Goal: Task Accomplishment & Management: Use online tool/utility

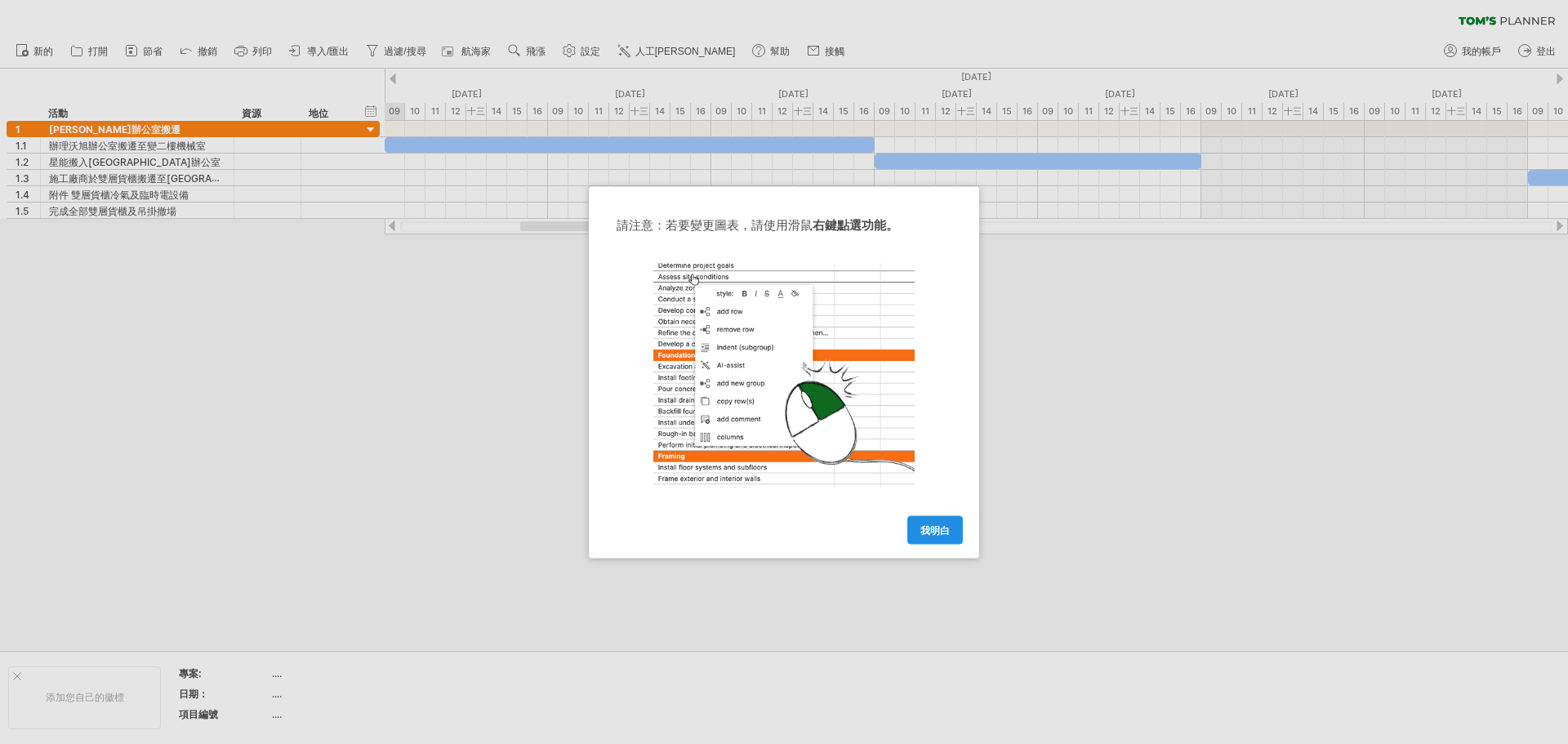
click at [924, 530] on font "我明白" at bounding box center [935, 529] width 30 height 12
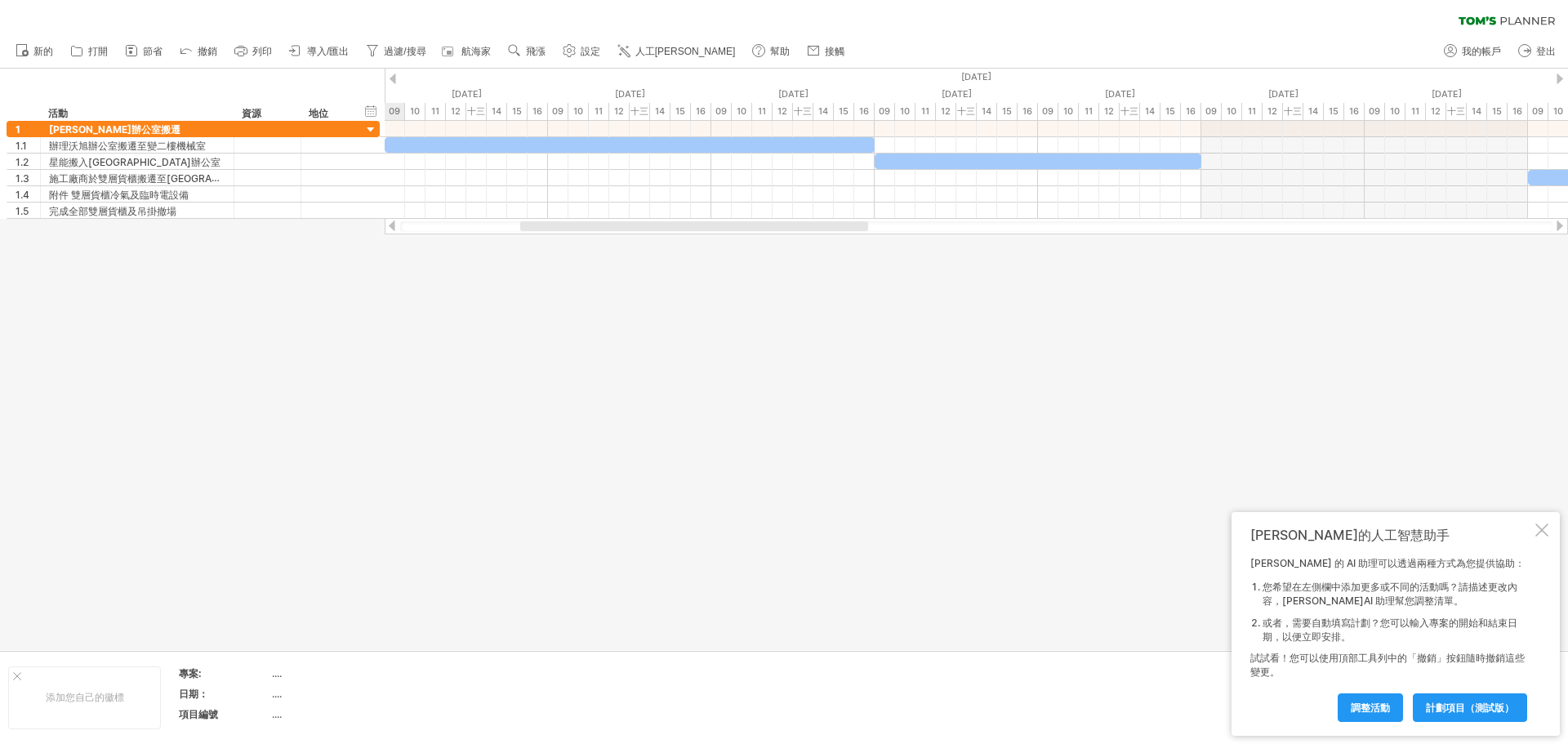
click at [1539, 527] on div at bounding box center [1542, 530] width 13 height 13
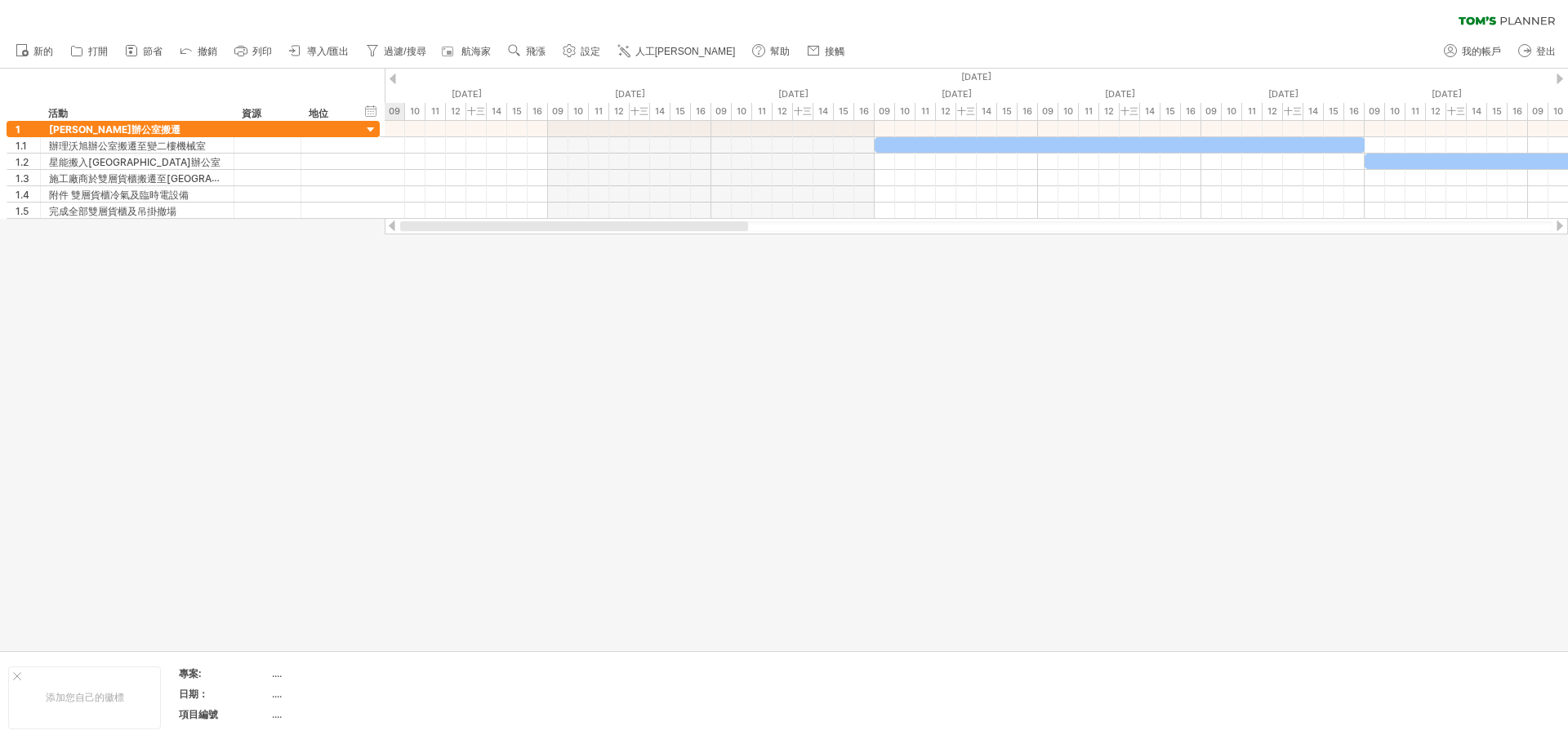
drag, startPoint x: 719, startPoint y: 227, endPoint x: 511, endPoint y: 275, distance: 213.5
click at [511, 275] on div "嘗試造訪 [DOMAIN_NAME] 再次連接... 0% 清除過濾器 新的" at bounding box center [784, 372] width 1568 height 744
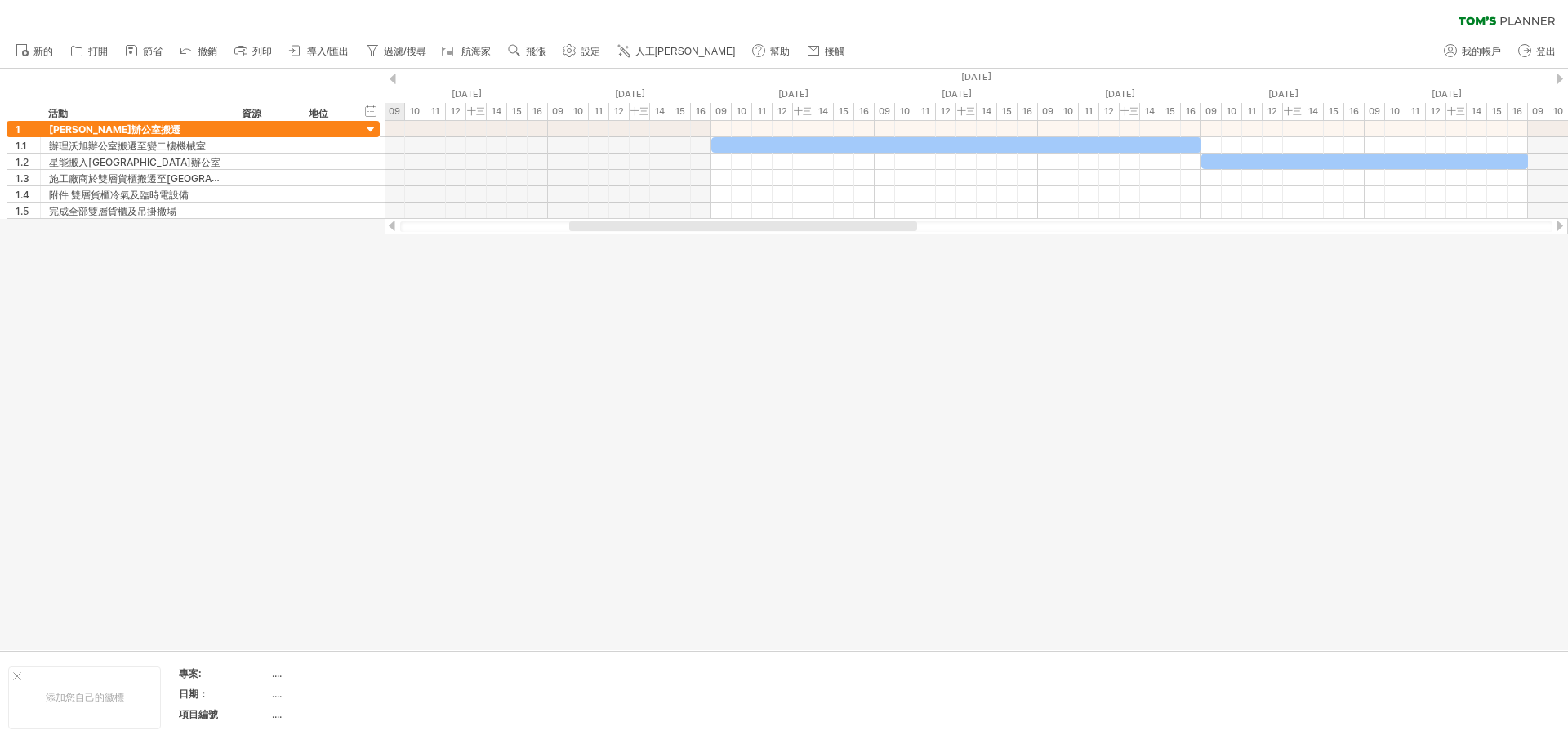
drag, startPoint x: 759, startPoint y: 228, endPoint x: 822, endPoint y: 272, distance: 76.8
click at [822, 272] on div "嘗試造訪 [DOMAIN_NAME] 再次連接... 0% 清除過濾器 新的" at bounding box center [784, 372] width 1568 height 744
click at [371, 131] on div at bounding box center [371, 130] width 15 height 15
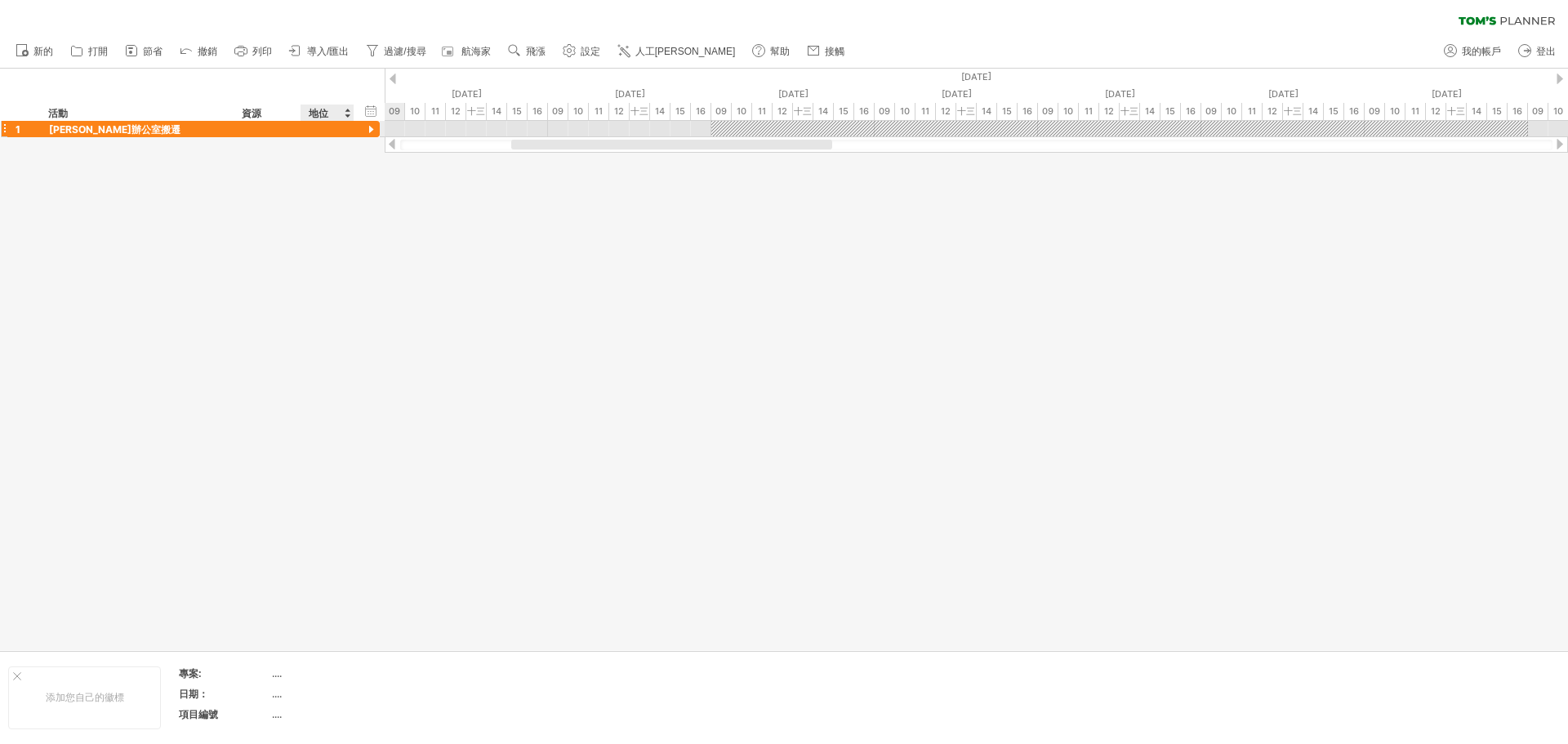
click at [371, 131] on div at bounding box center [371, 130] width 15 height 15
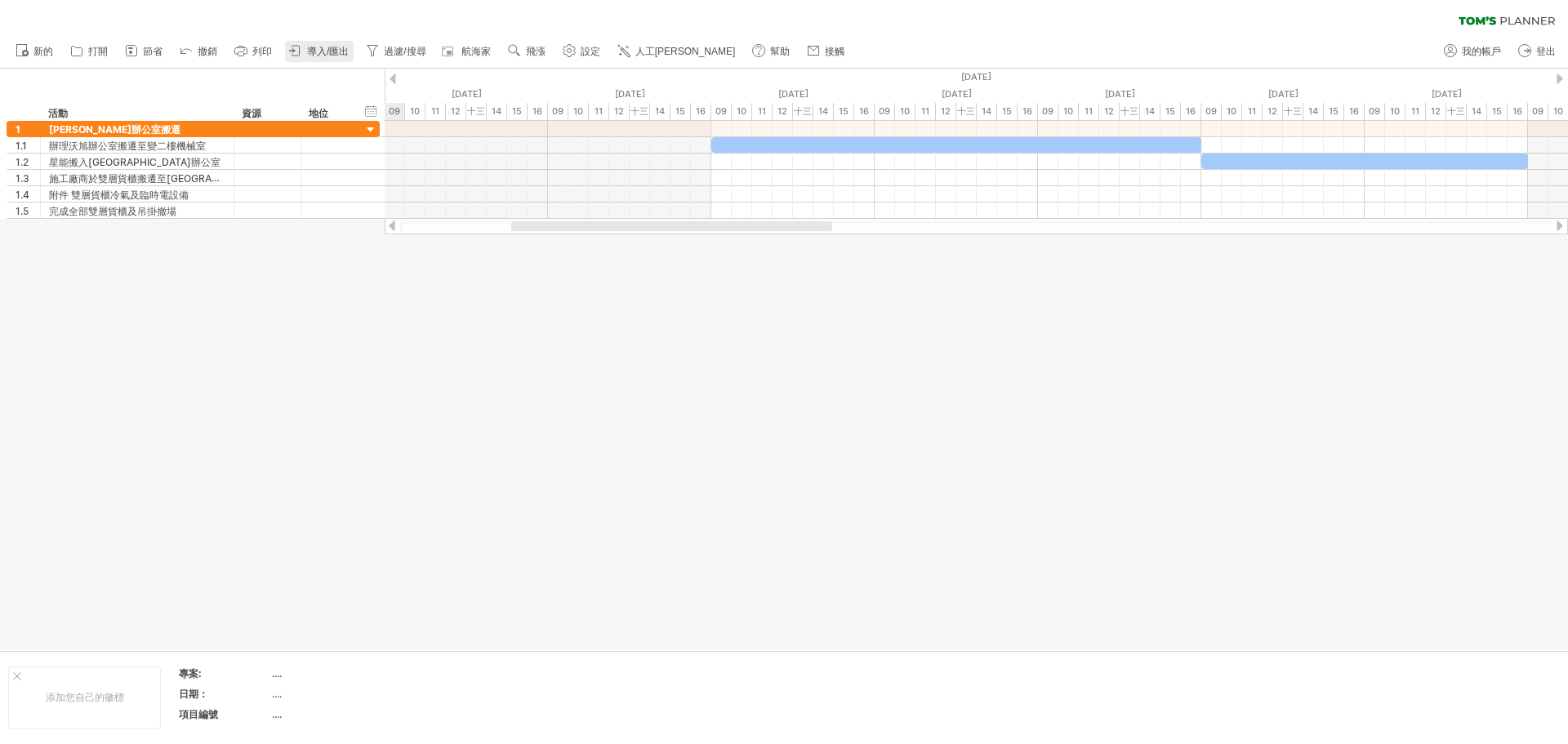
click at [330, 50] on font "導入/匯出" at bounding box center [328, 52] width 42 height 11
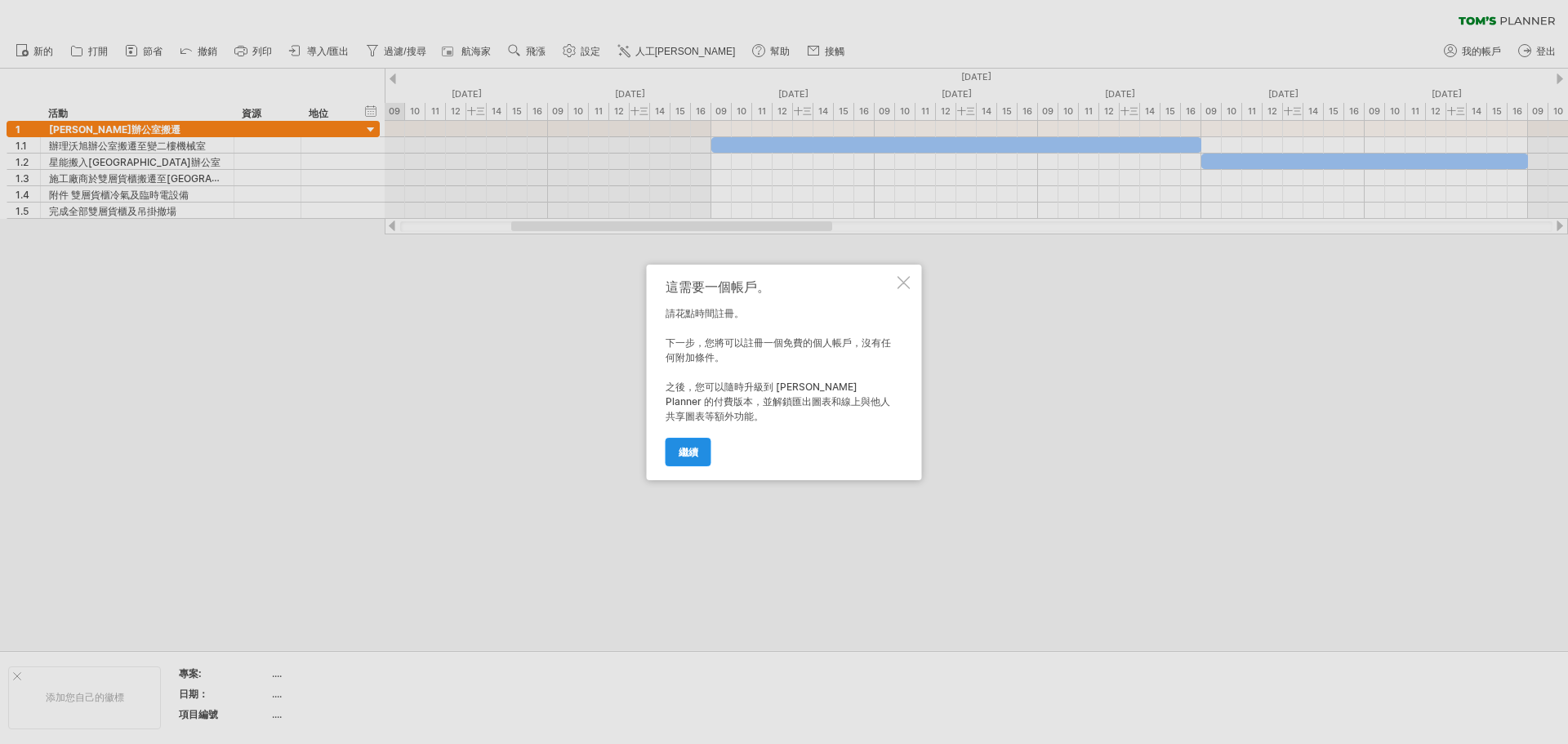
click at [701, 452] on link "繼續" at bounding box center [689, 452] width 46 height 29
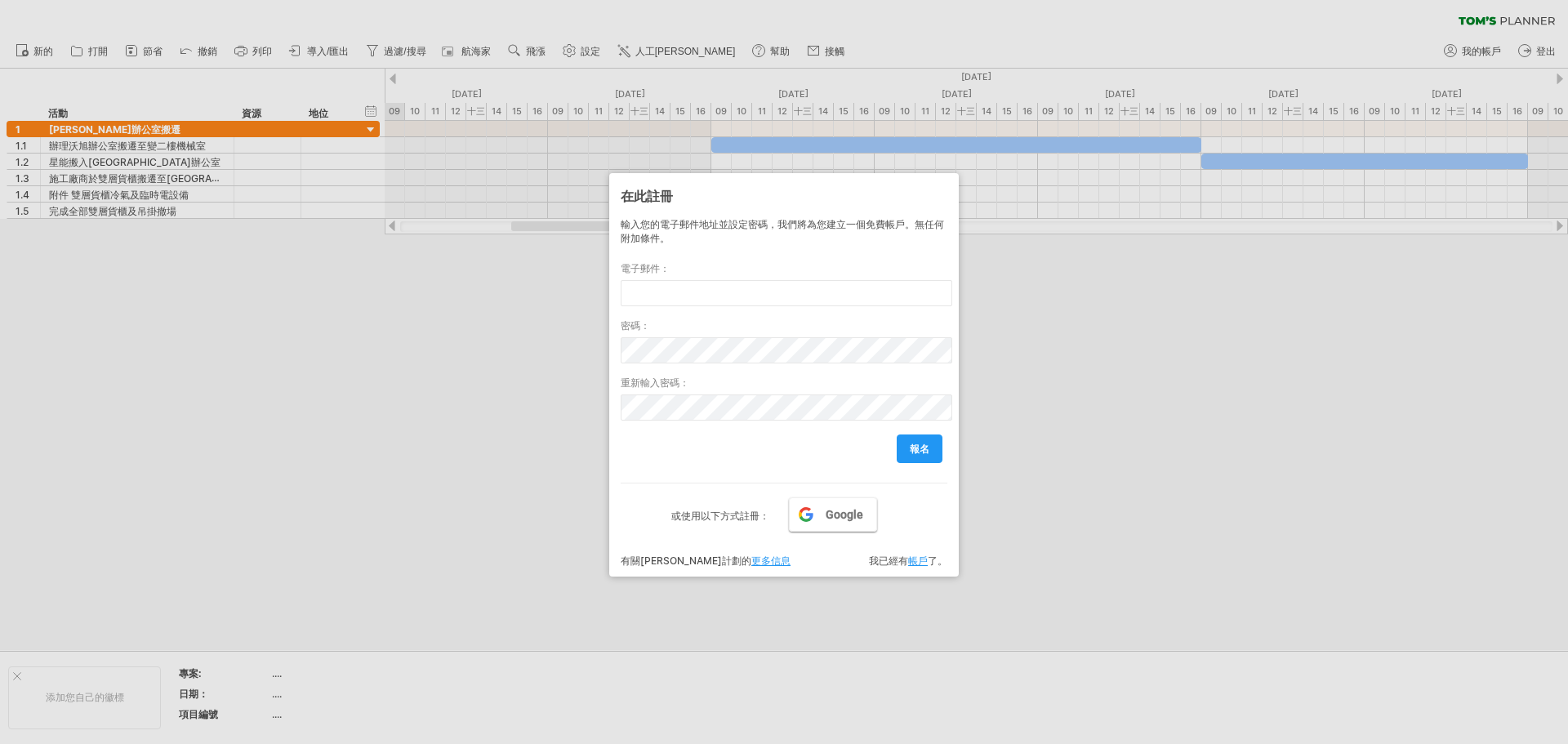
click at [828, 521] on font "Google" at bounding box center [844, 515] width 37 height 13
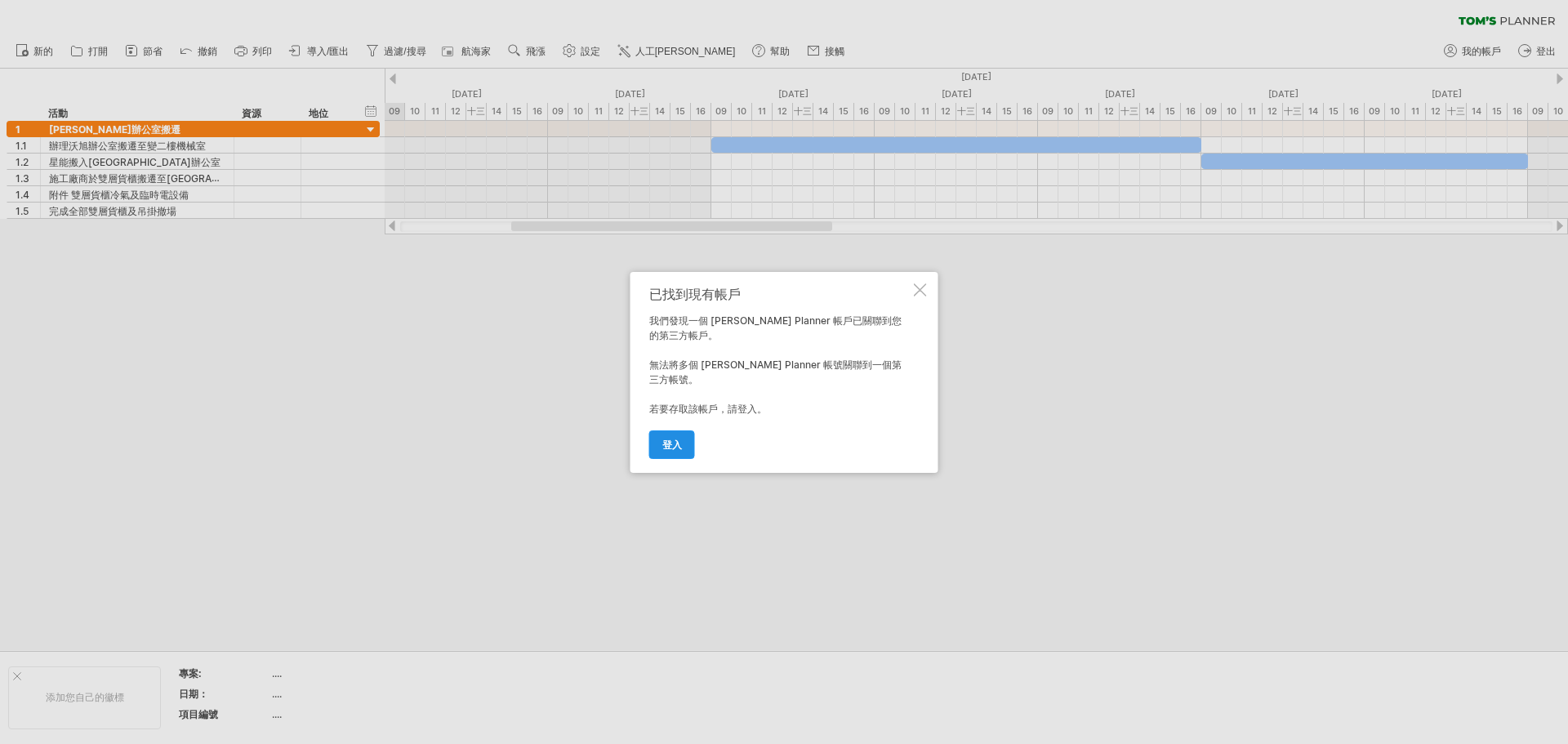
click at [671, 439] on font "登入" at bounding box center [672, 444] width 20 height 12
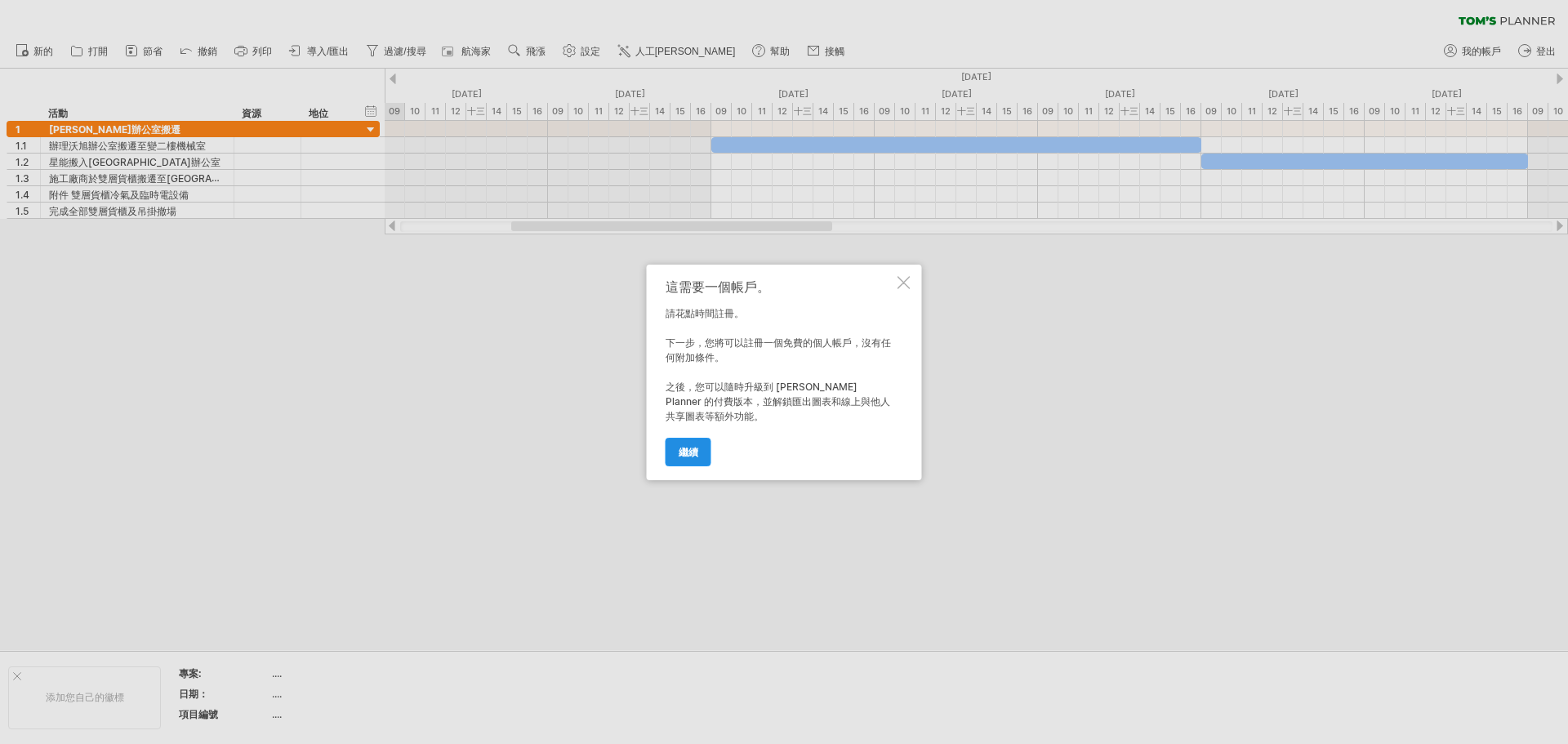
click at [689, 448] on font "繼續" at bounding box center [689, 452] width 20 height 12
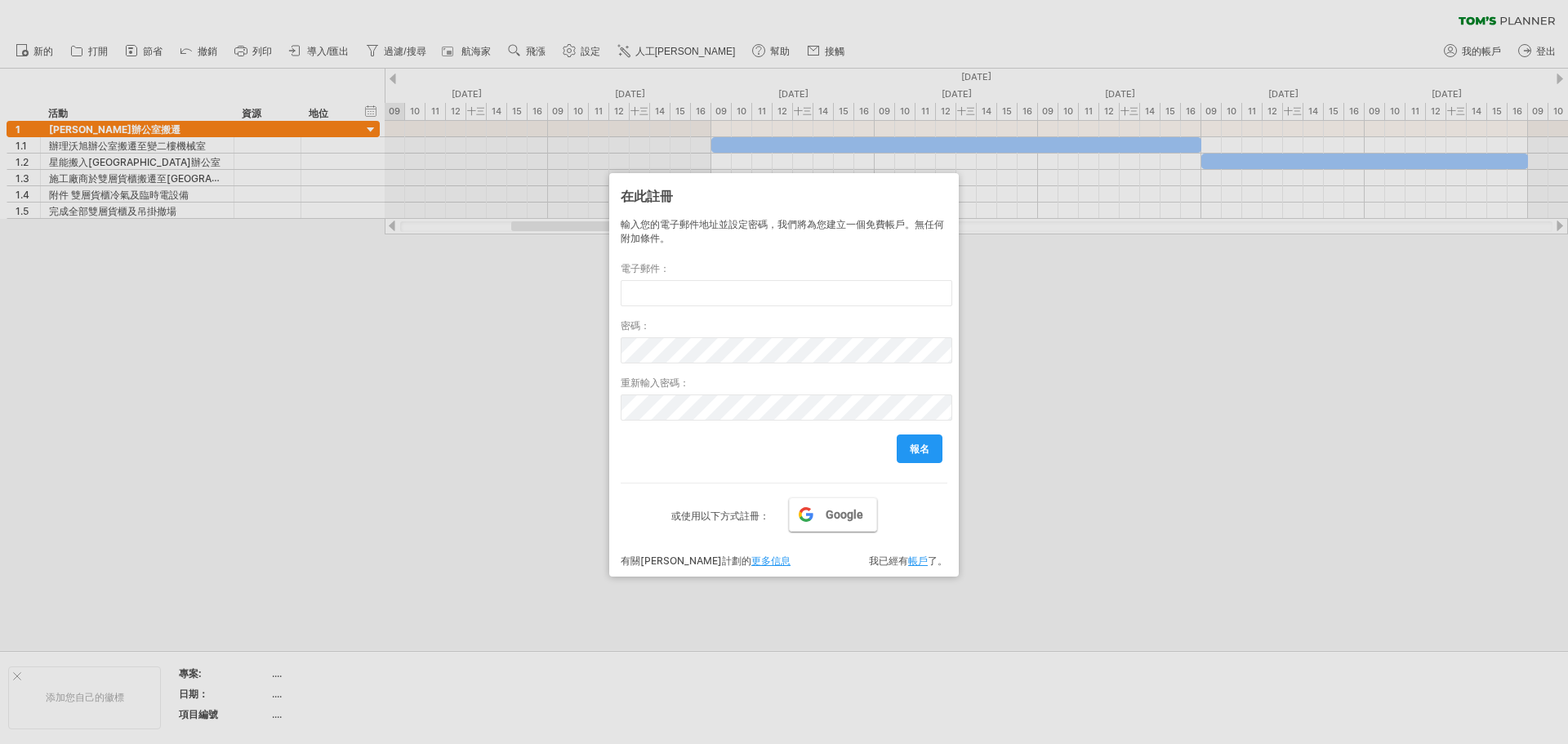
click at [827, 509] on font "Google" at bounding box center [844, 515] width 37 height 13
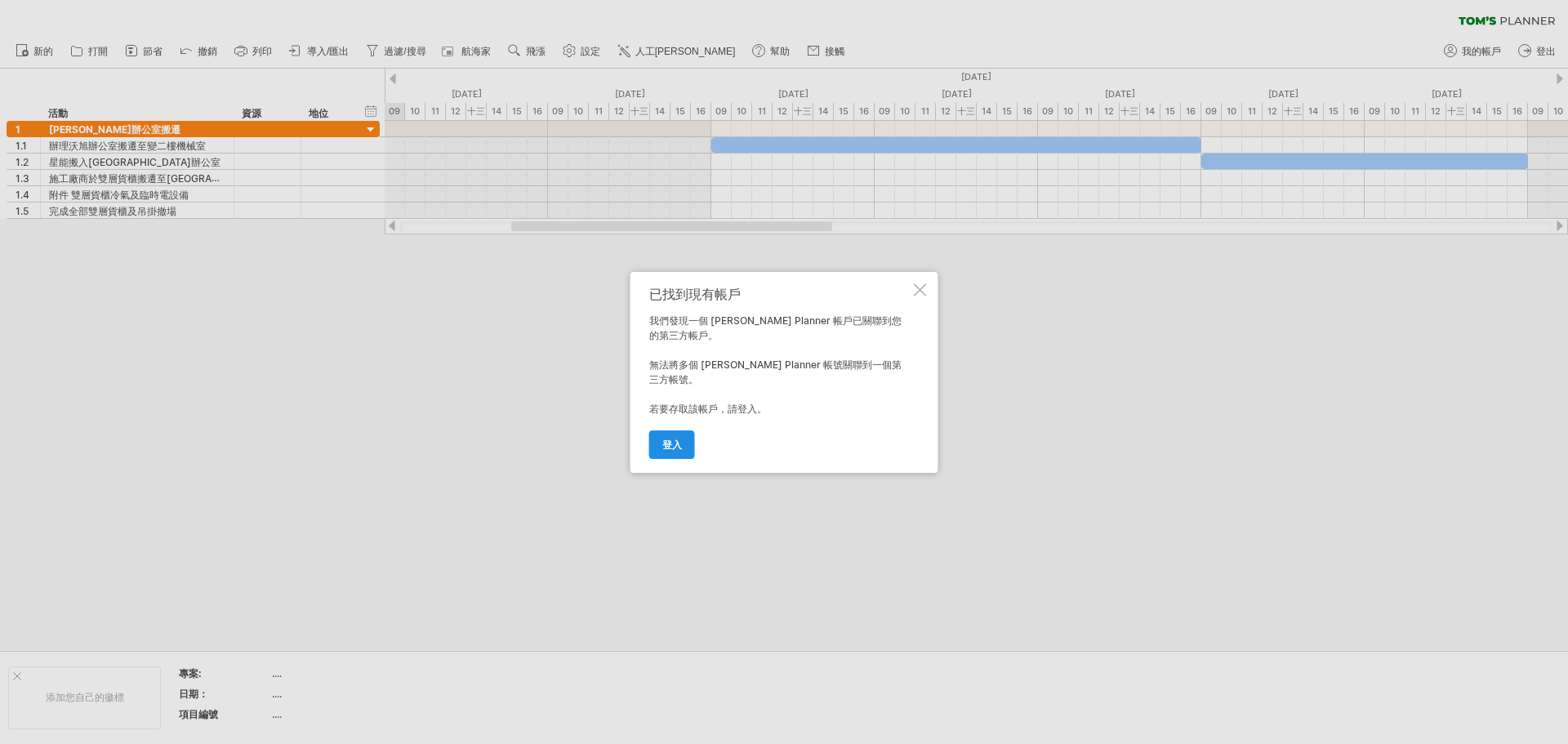
click at [664, 441] on font "登入" at bounding box center [672, 444] width 20 height 12
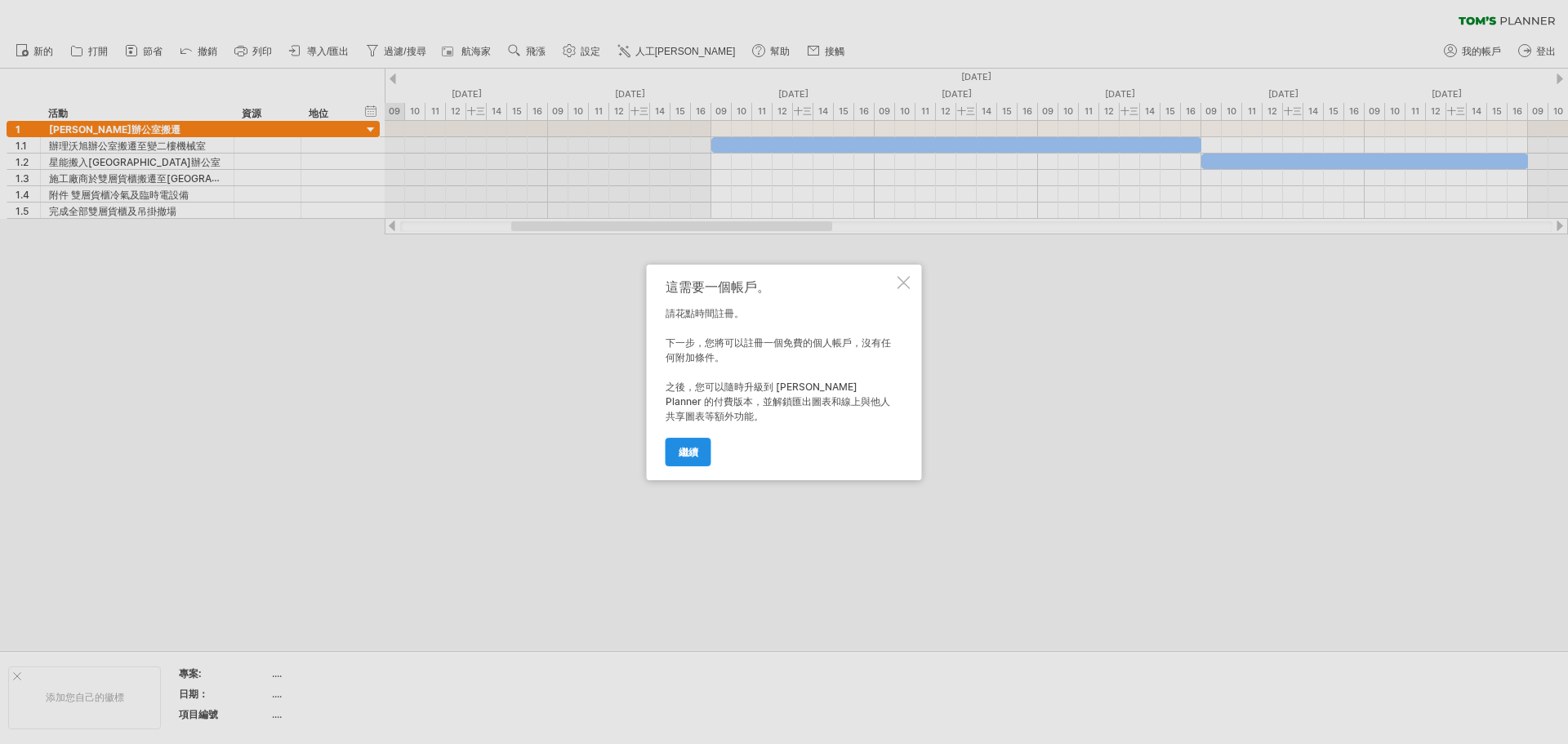
click at [690, 455] on font "繼續" at bounding box center [689, 452] width 20 height 12
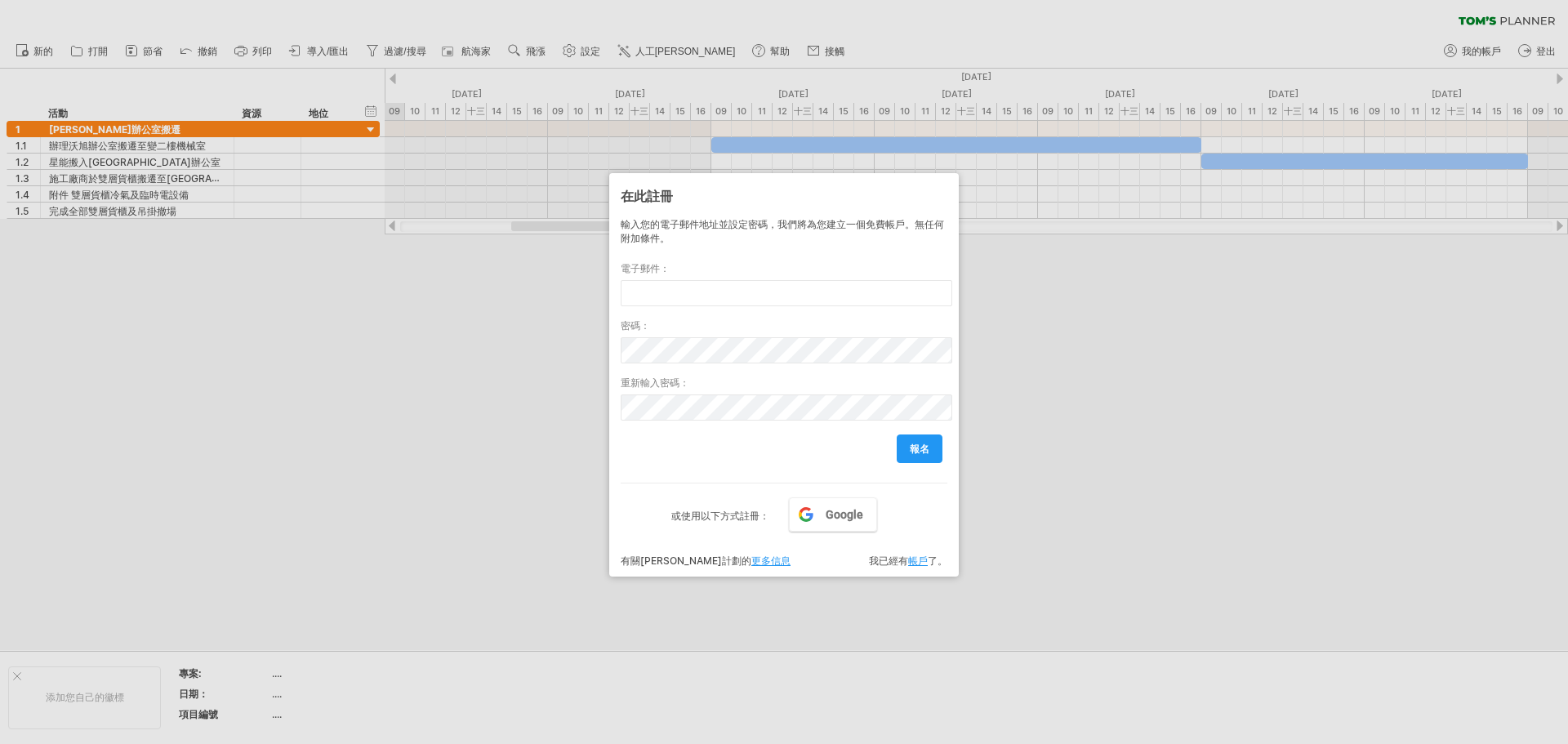
click at [918, 567] on font "帳戶" at bounding box center [918, 561] width 20 height 12
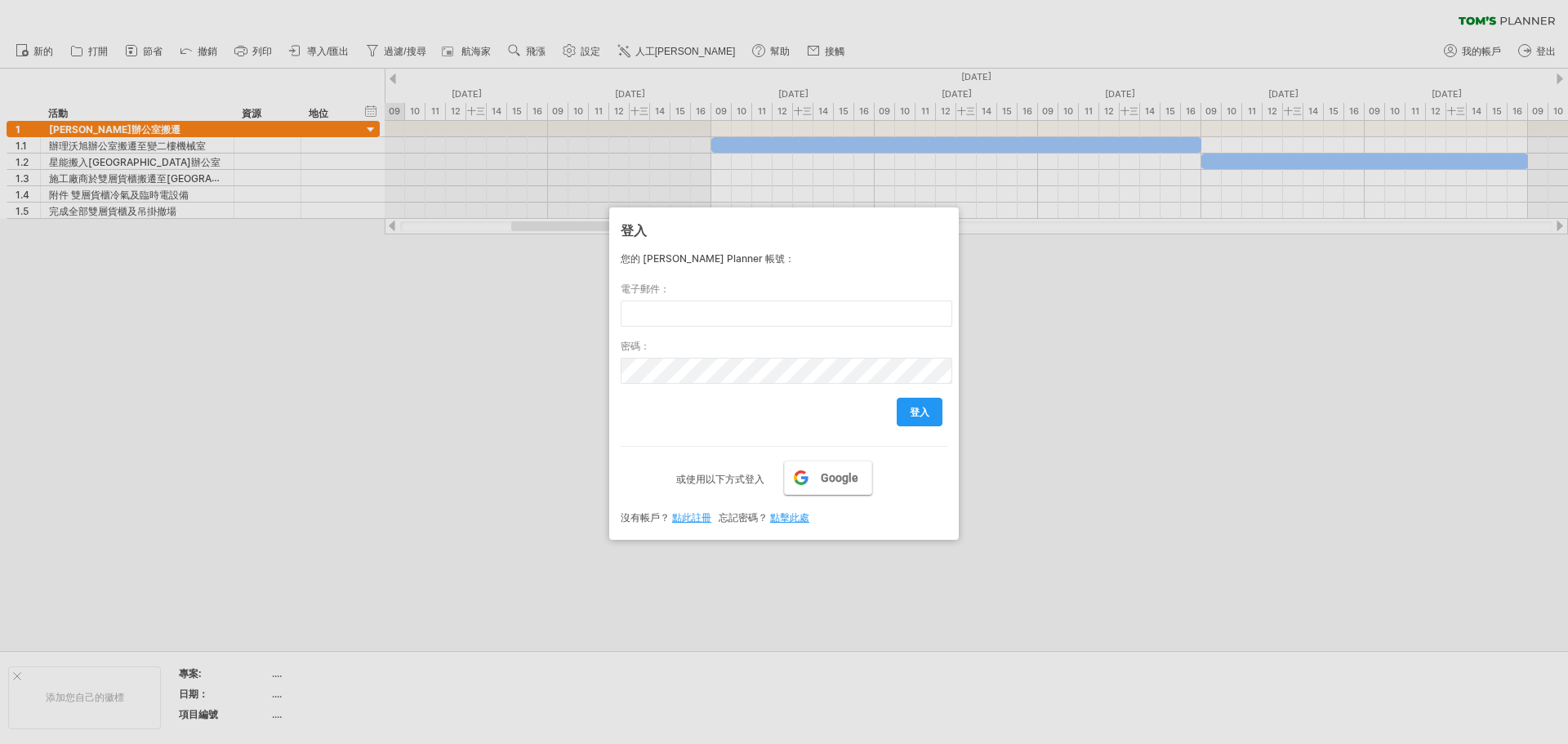
click at [842, 491] on link "Google" at bounding box center [828, 478] width 88 height 34
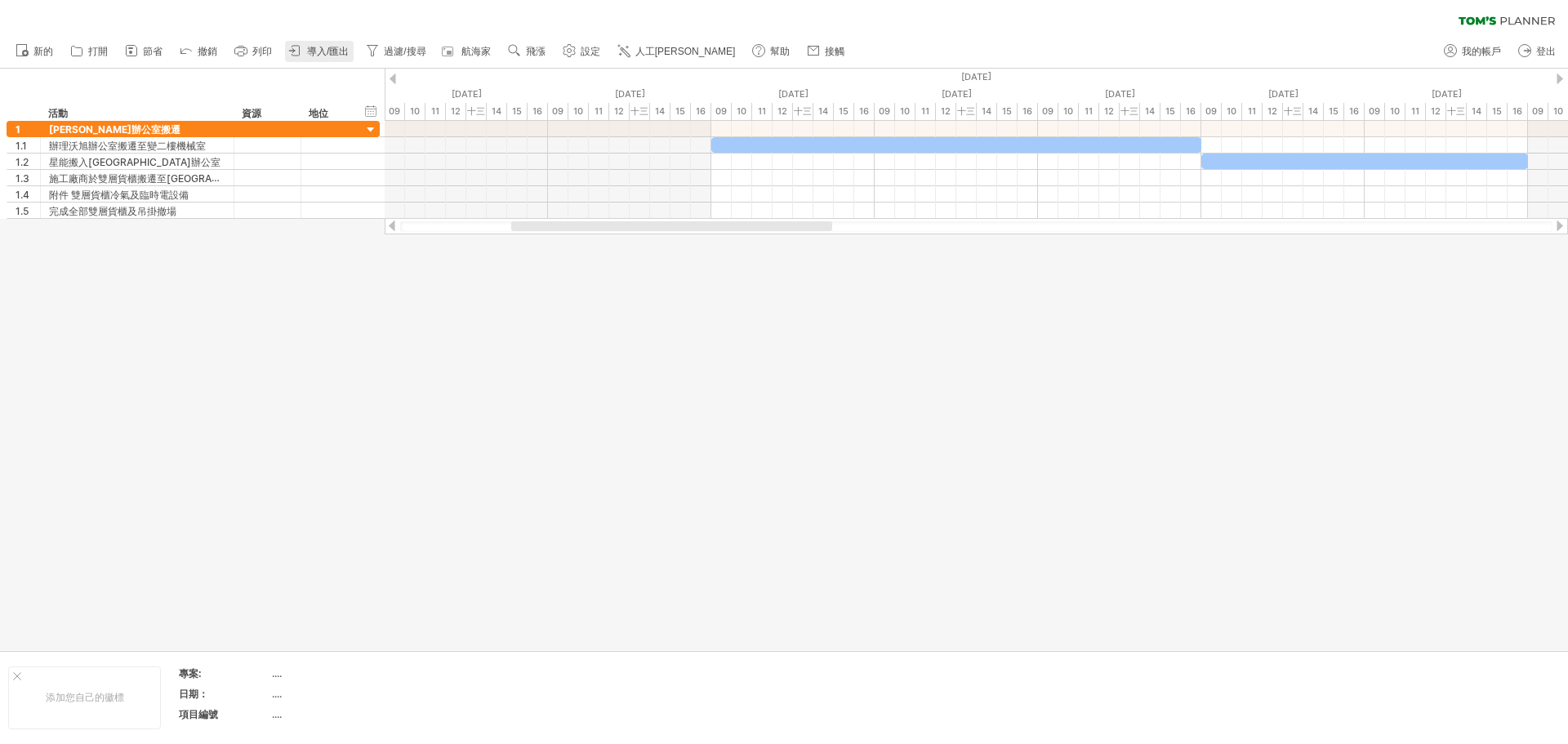
click at [333, 53] on font "導入/匯出" at bounding box center [328, 52] width 42 height 11
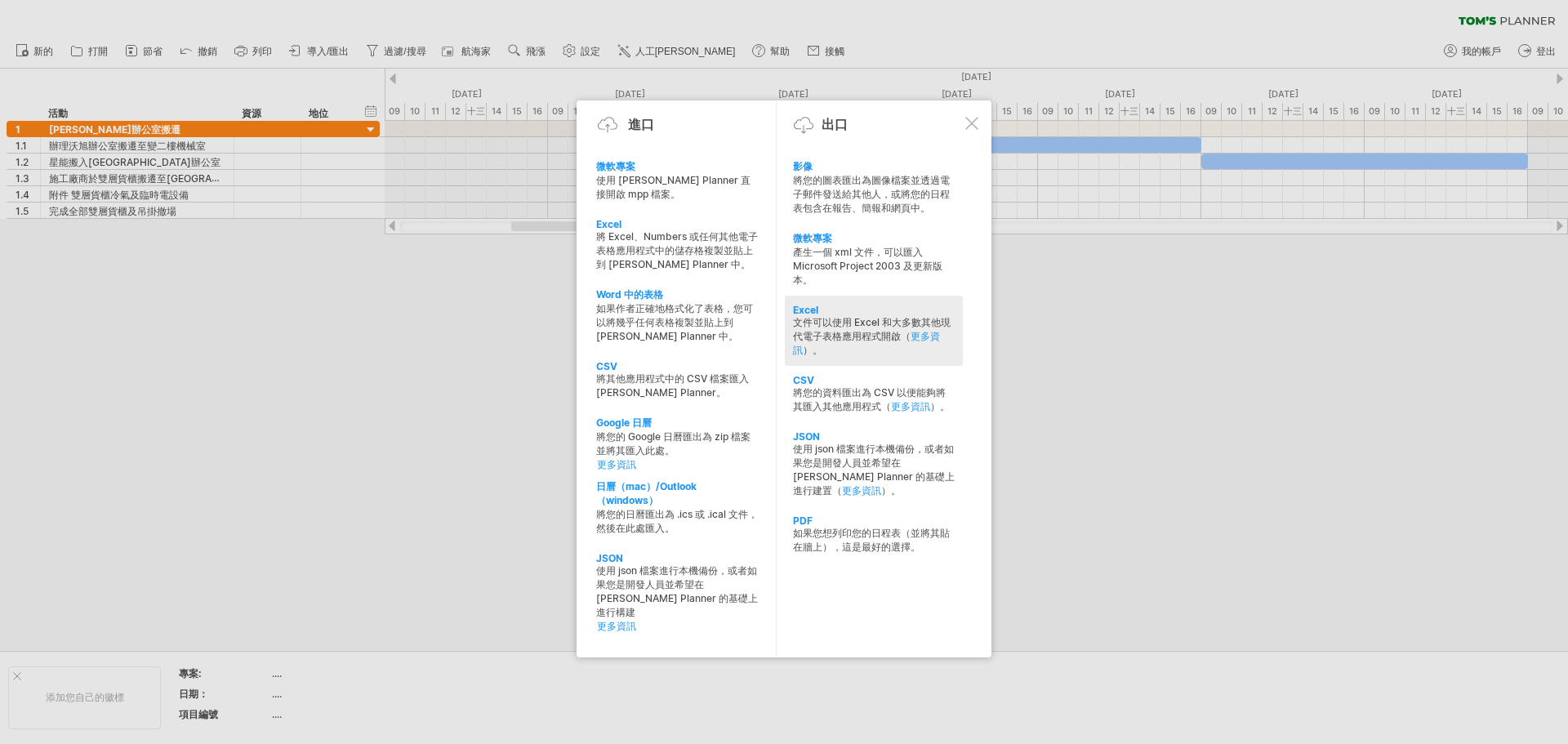
click at [880, 323] on font "文件可以使用 Excel 和大多數其他現代電子表格應用程式開啟（" at bounding box center [872, 328] width 157 height 26
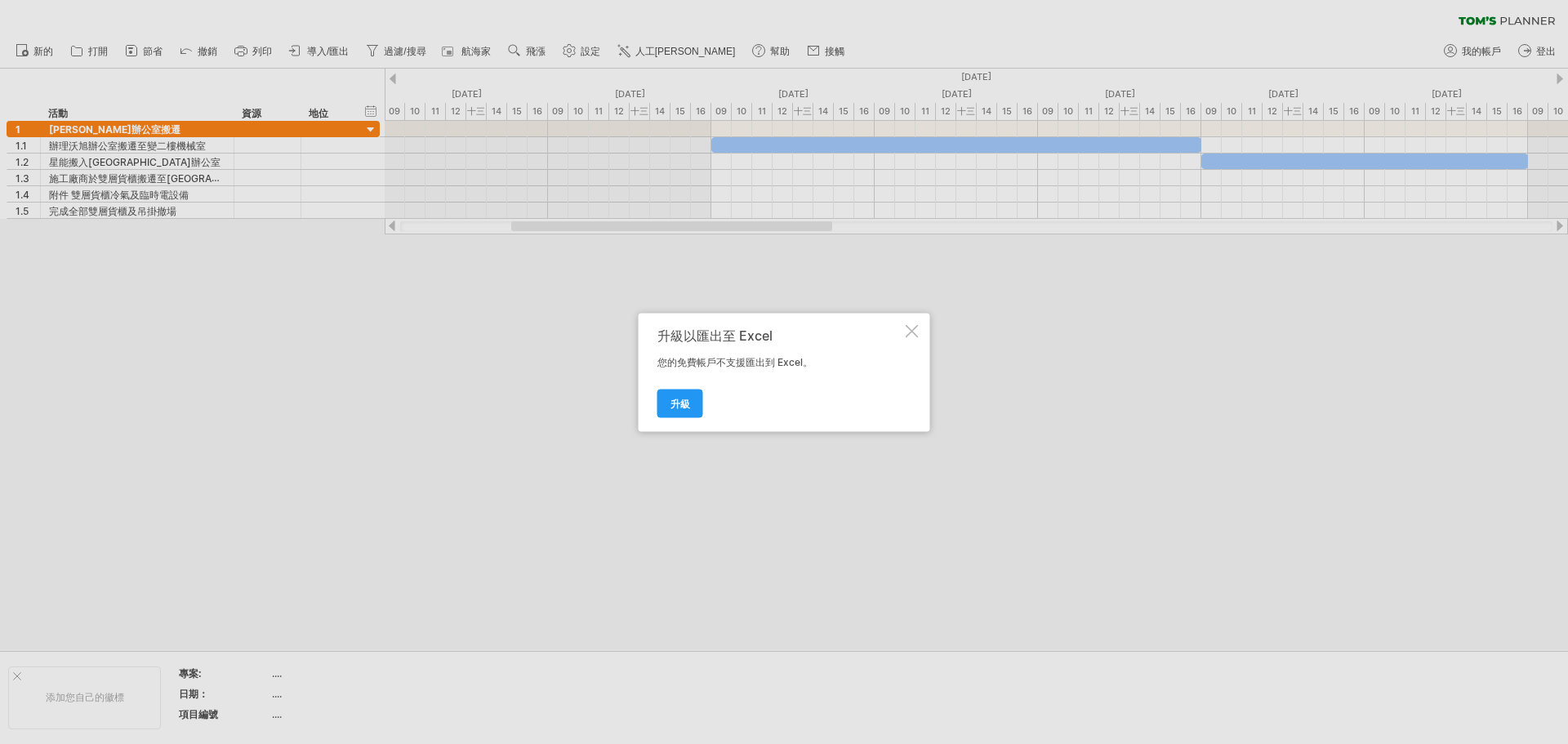
click at [913, 332] on div at bounding box center [913, 331] width 13 height 13
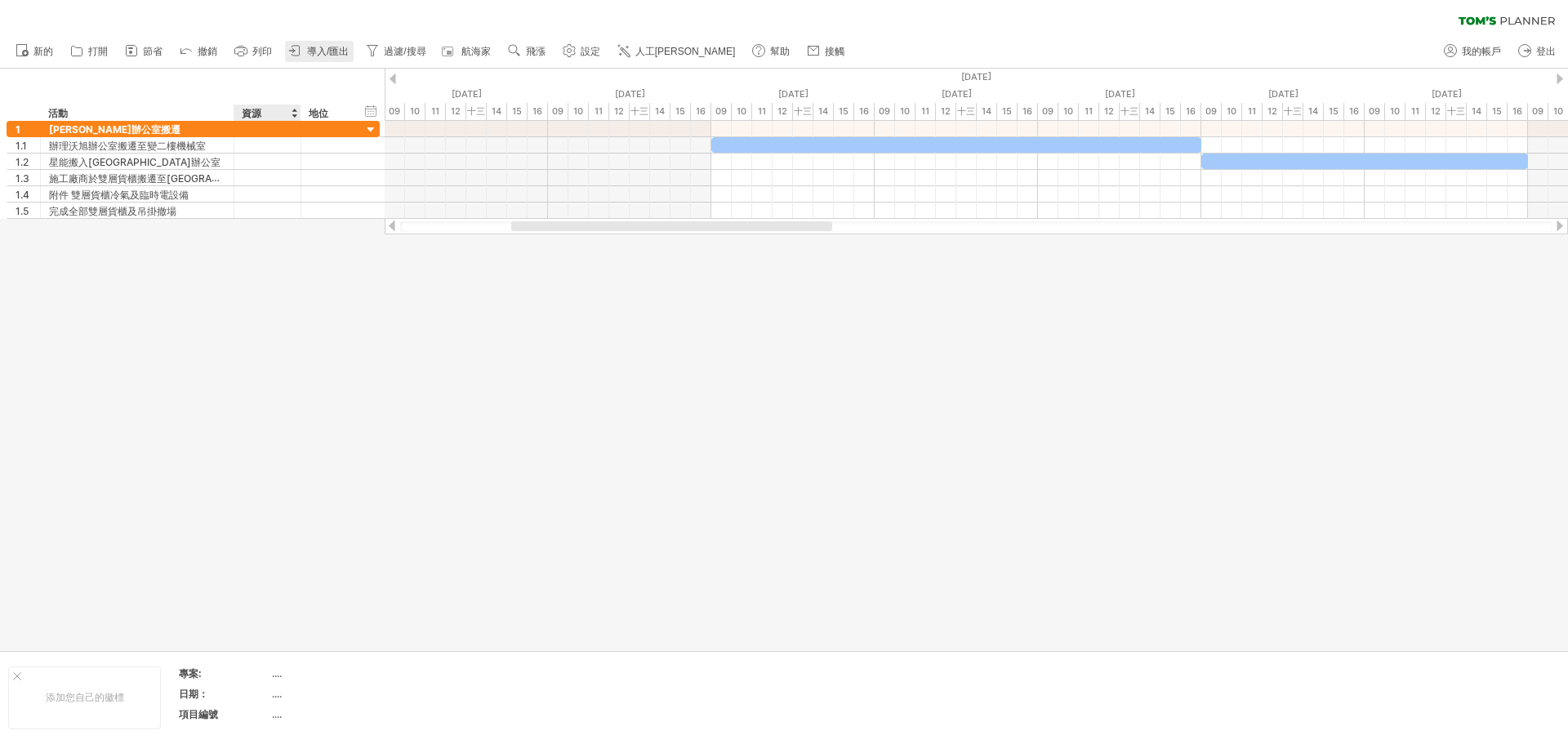
click at [326, 49] on font "導入/匯出" at bounding box center [328, 52] width 42 height 11
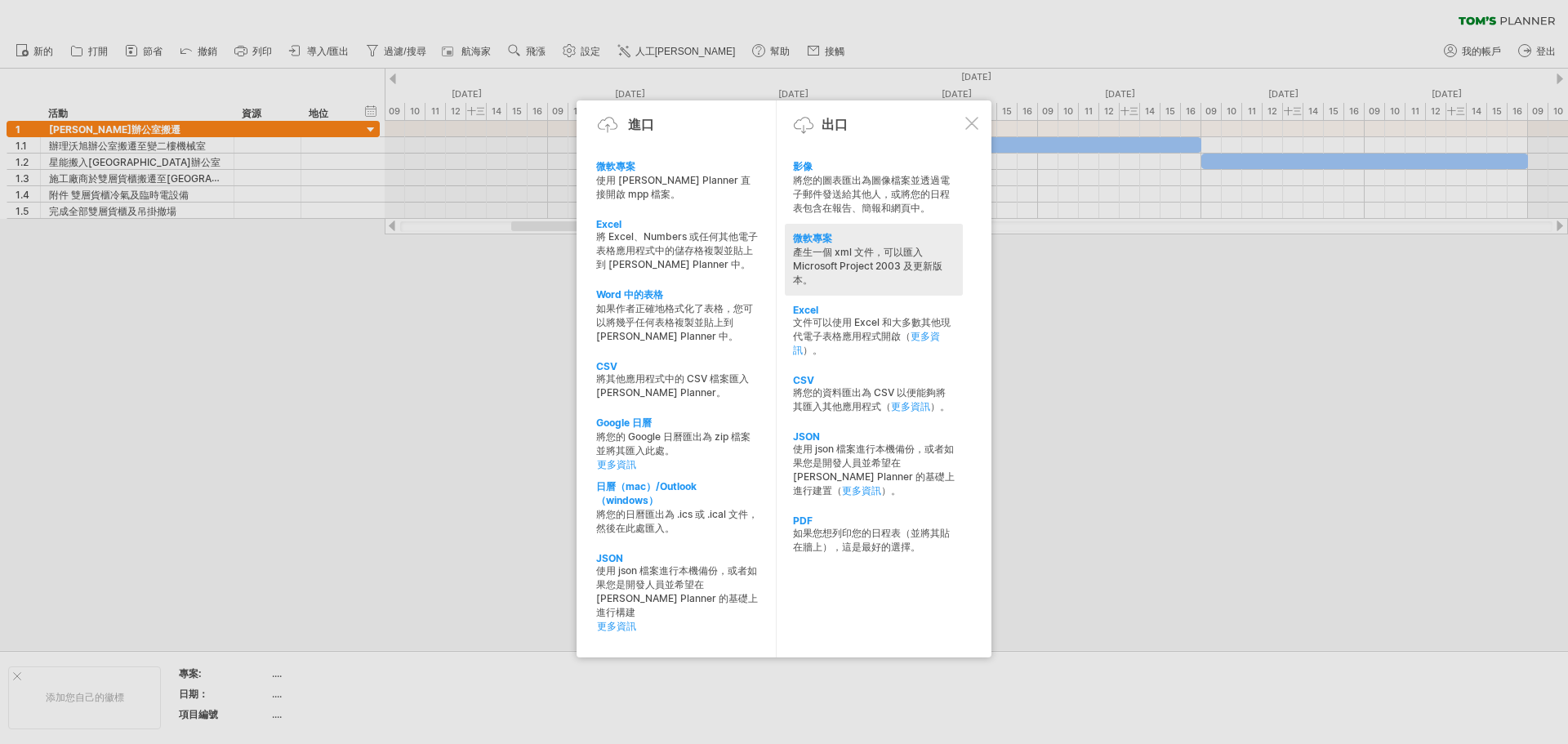
click at [860, 256] on font "產生一個 xml 文件，可以匯入 Microsoft Project 2003 及更新版本。" at bounding box center [868, 266] width 150 height 40
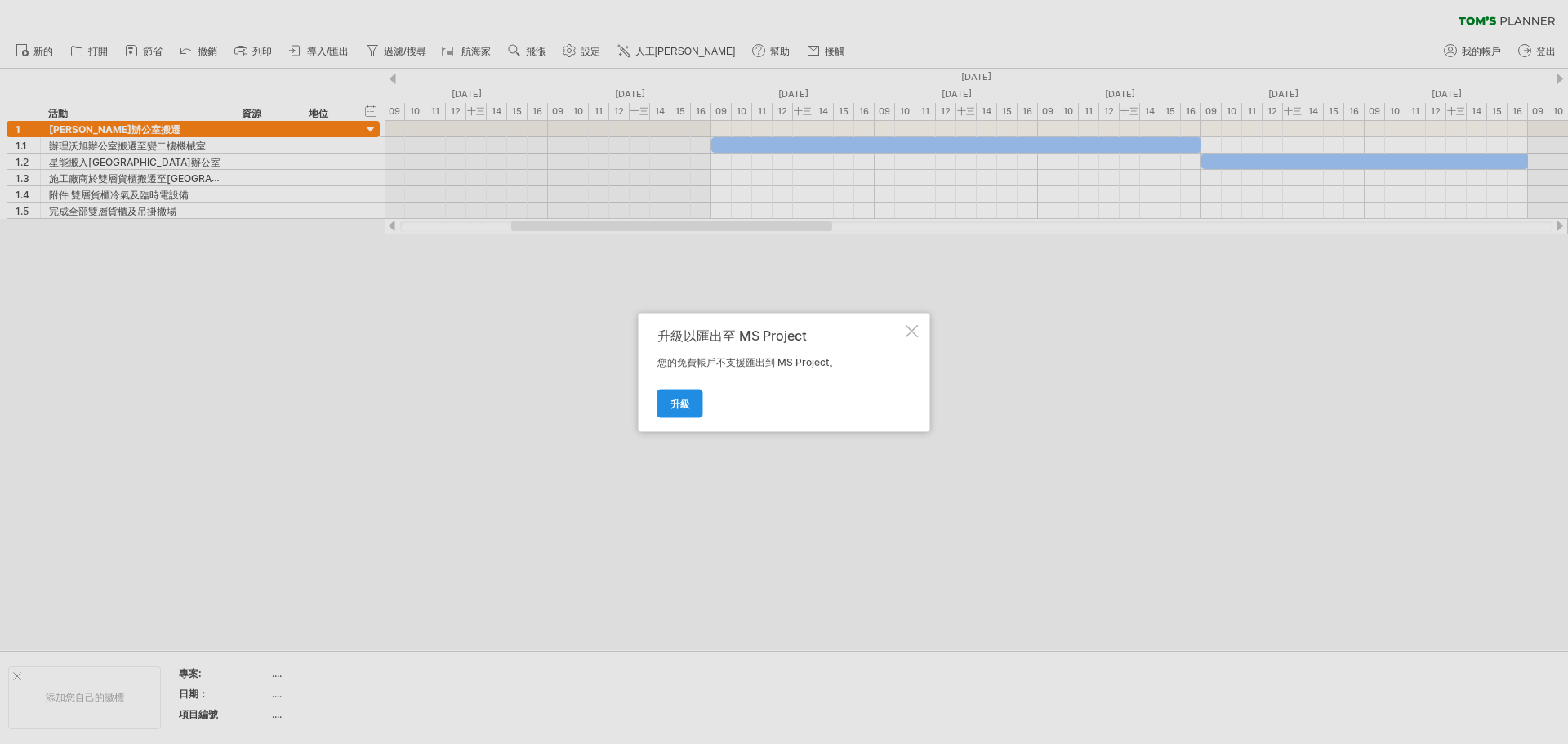
click at [677, 406] on font "升級" at bounding box center [680, 403] width 20 height 12
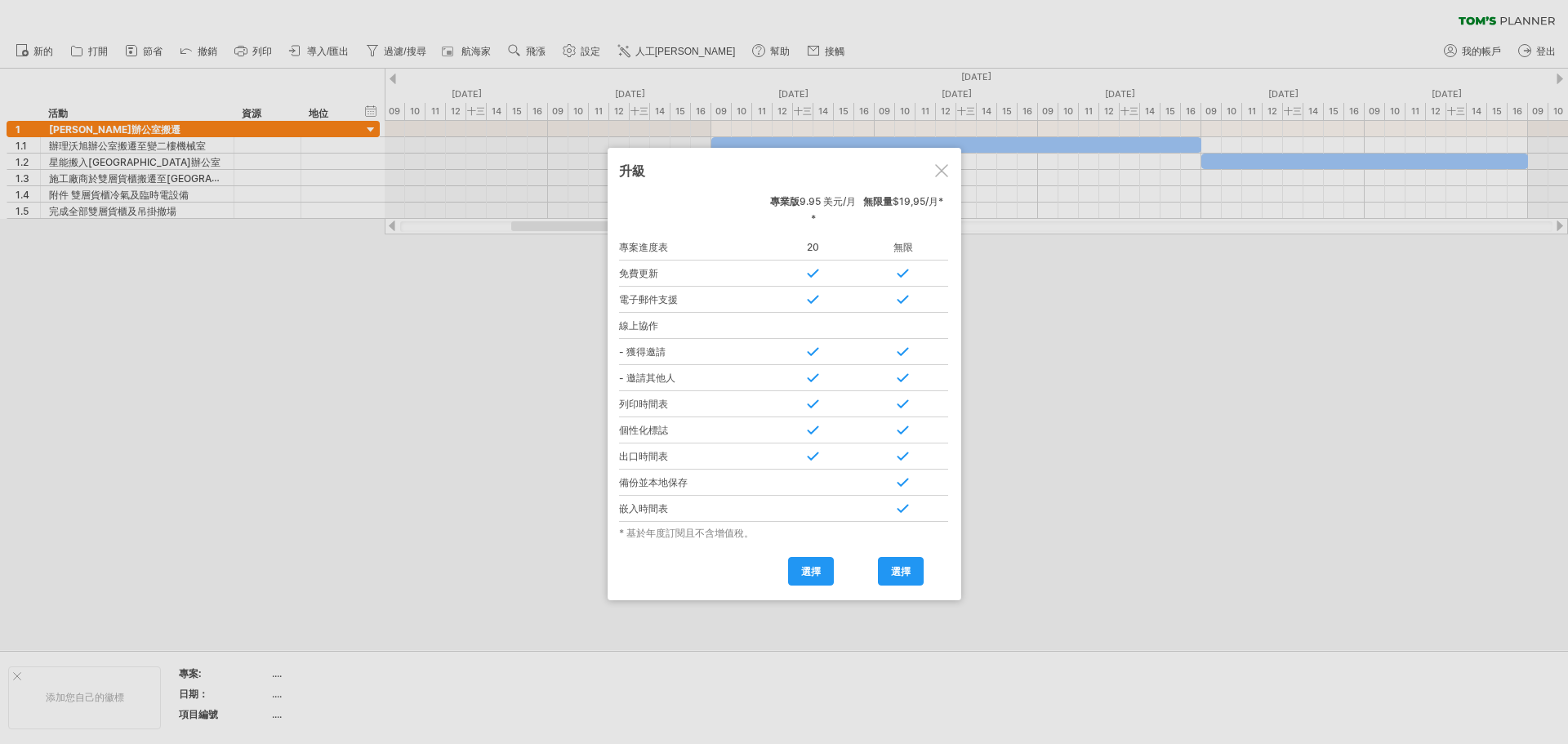
click at [943, 168] on div at bounding box center [942, 171] width 13 height 13
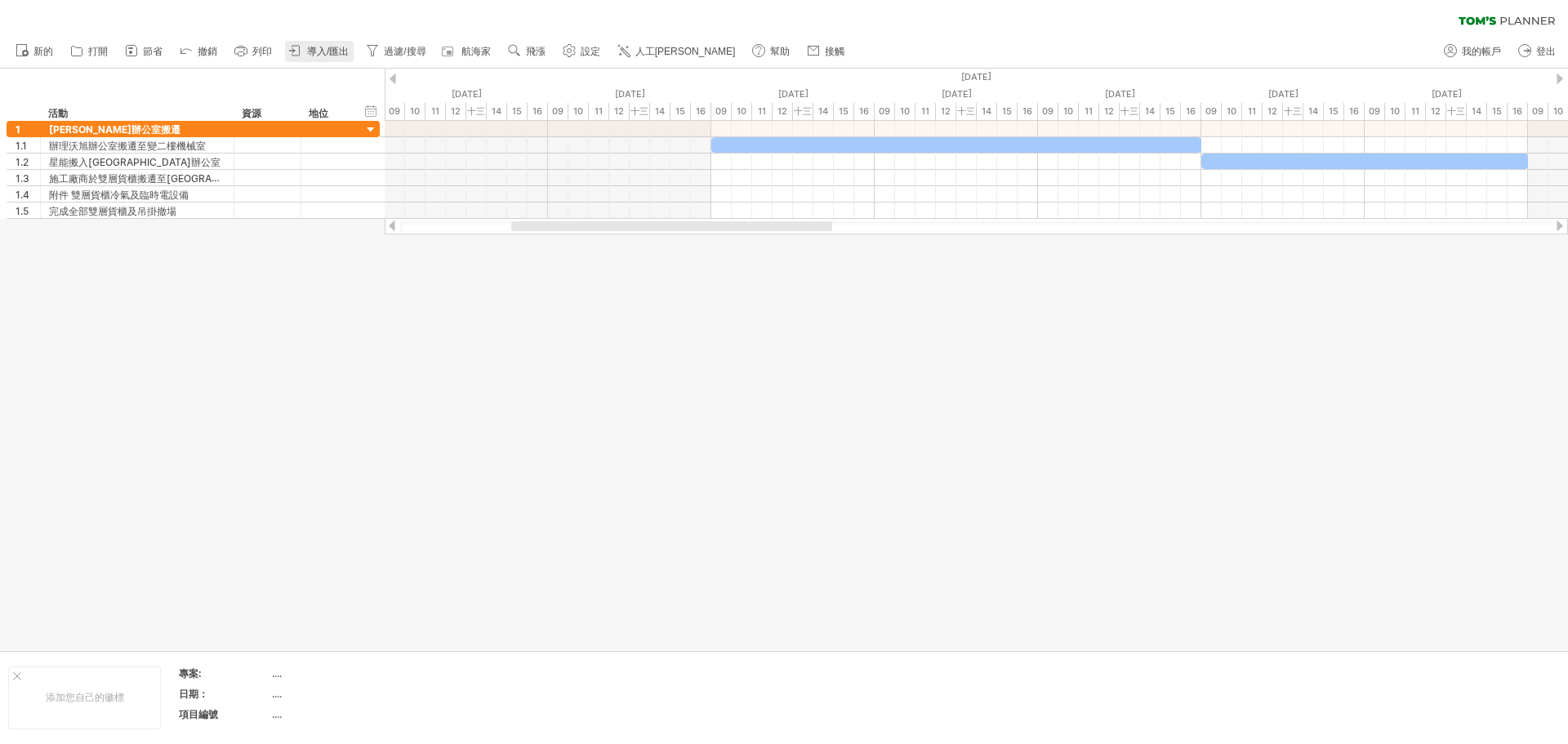
click at [325, 54] on font "導入/匯出" at bounding box center [328, 52] width 42 height 11
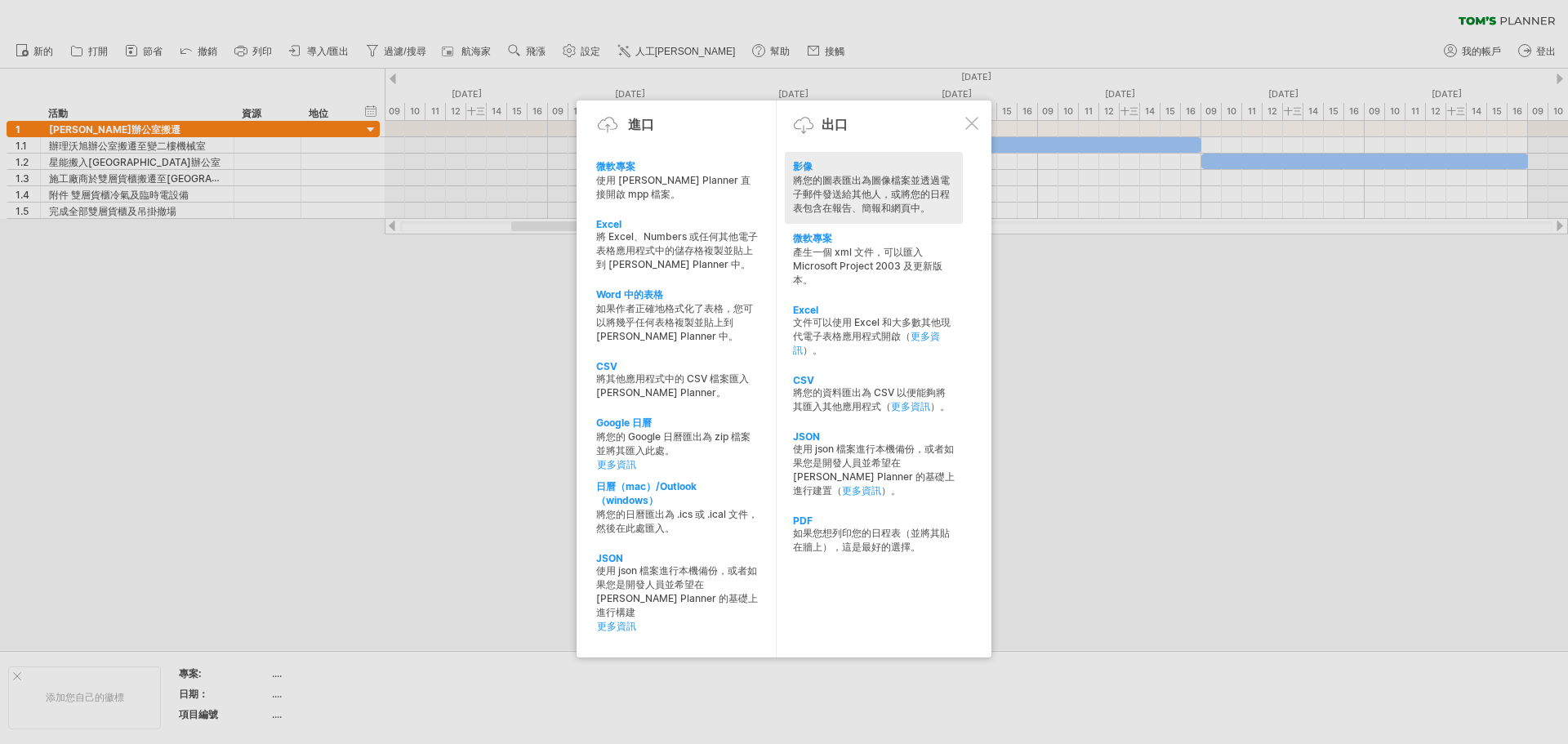
click at [836, 185] on font "將您的圖表匯出為圖像檔案並透過電子郵件發送給其他人，或將您的日程表包含在報告、簡報和網頁中。" at bounding box center [872, 194] width 156 height 40
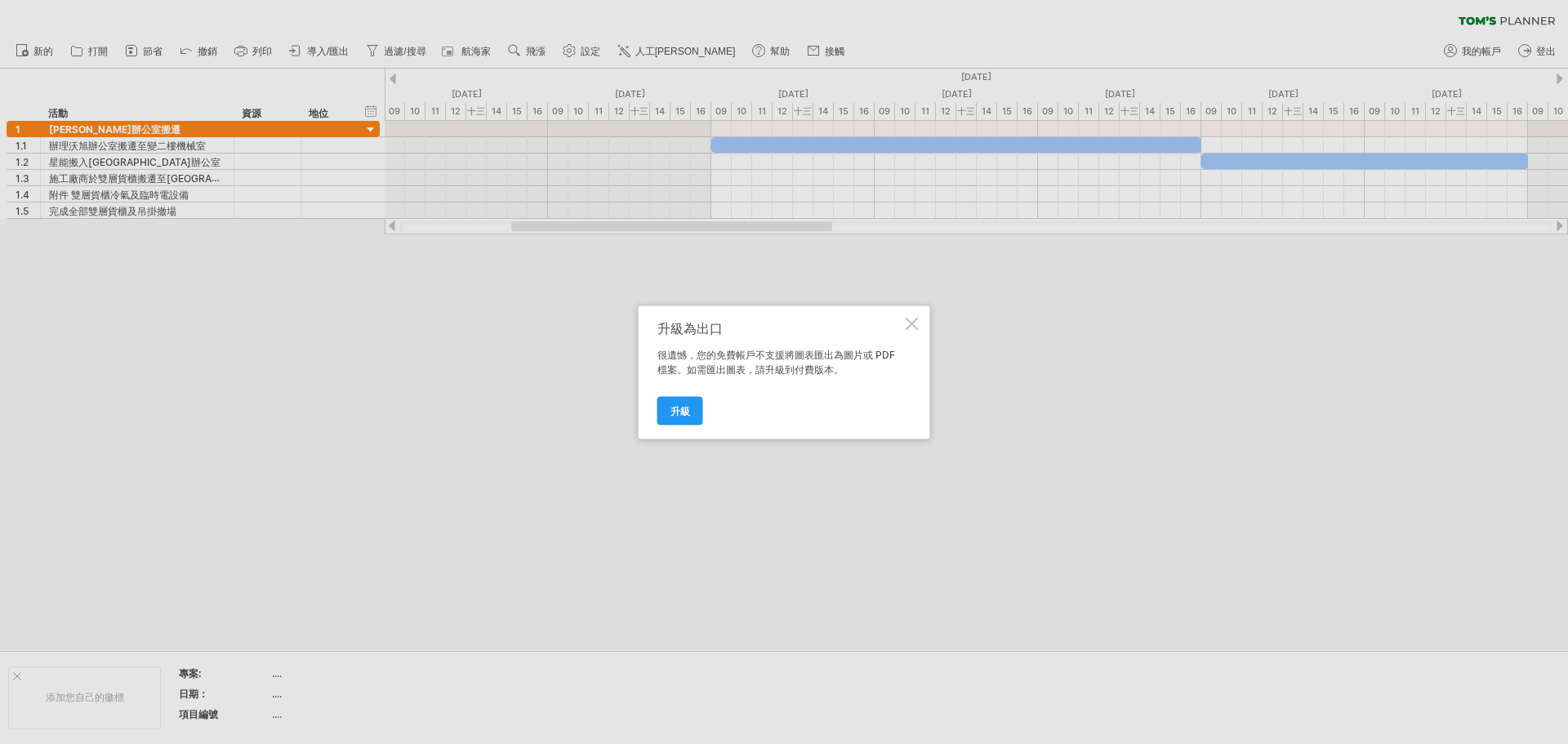
click at [912, 323] on div at bounding box center [913, 323] width 13 height 13
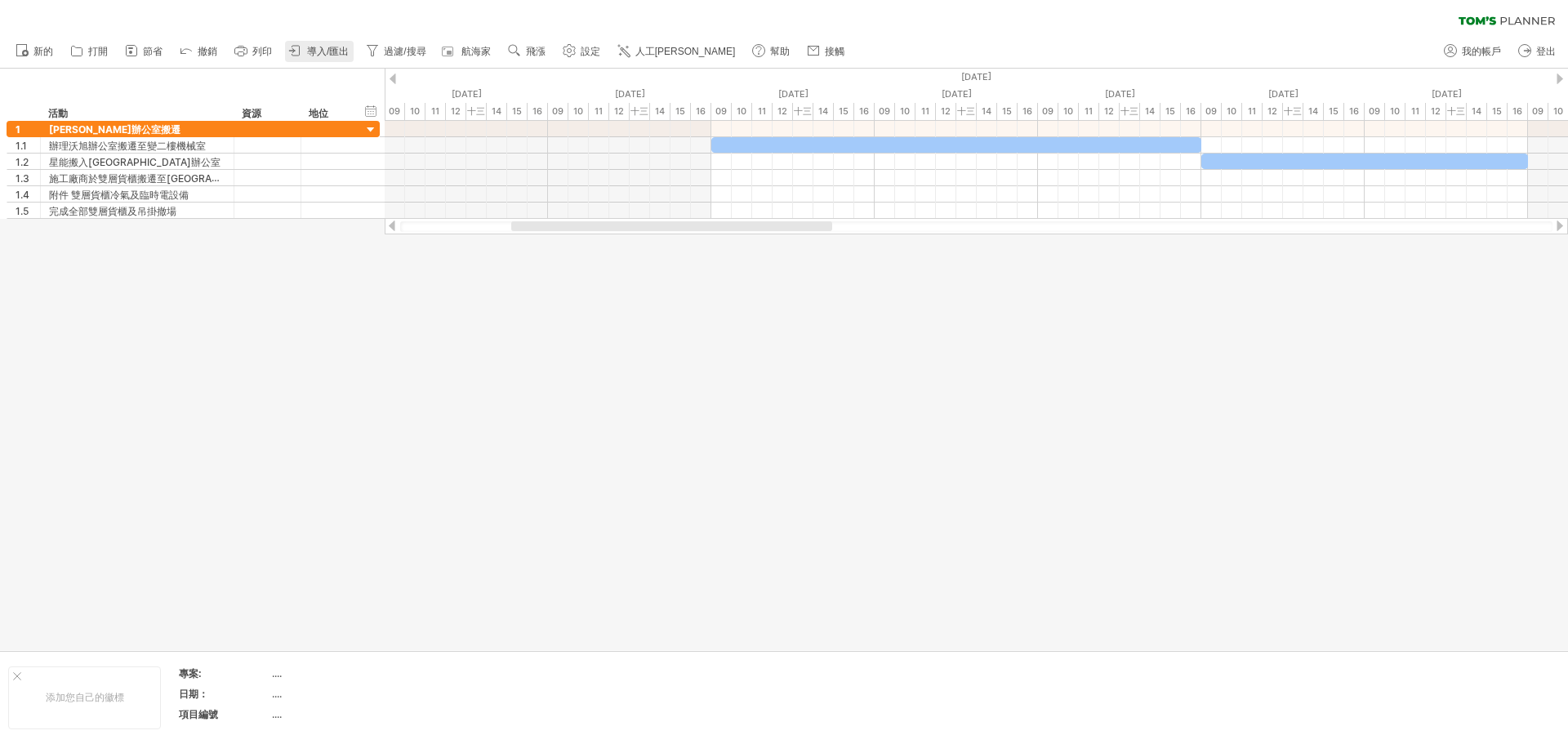
click at [325, 49] on font "導入/匯出" at bounding box center [328, 52] width 42 height 11
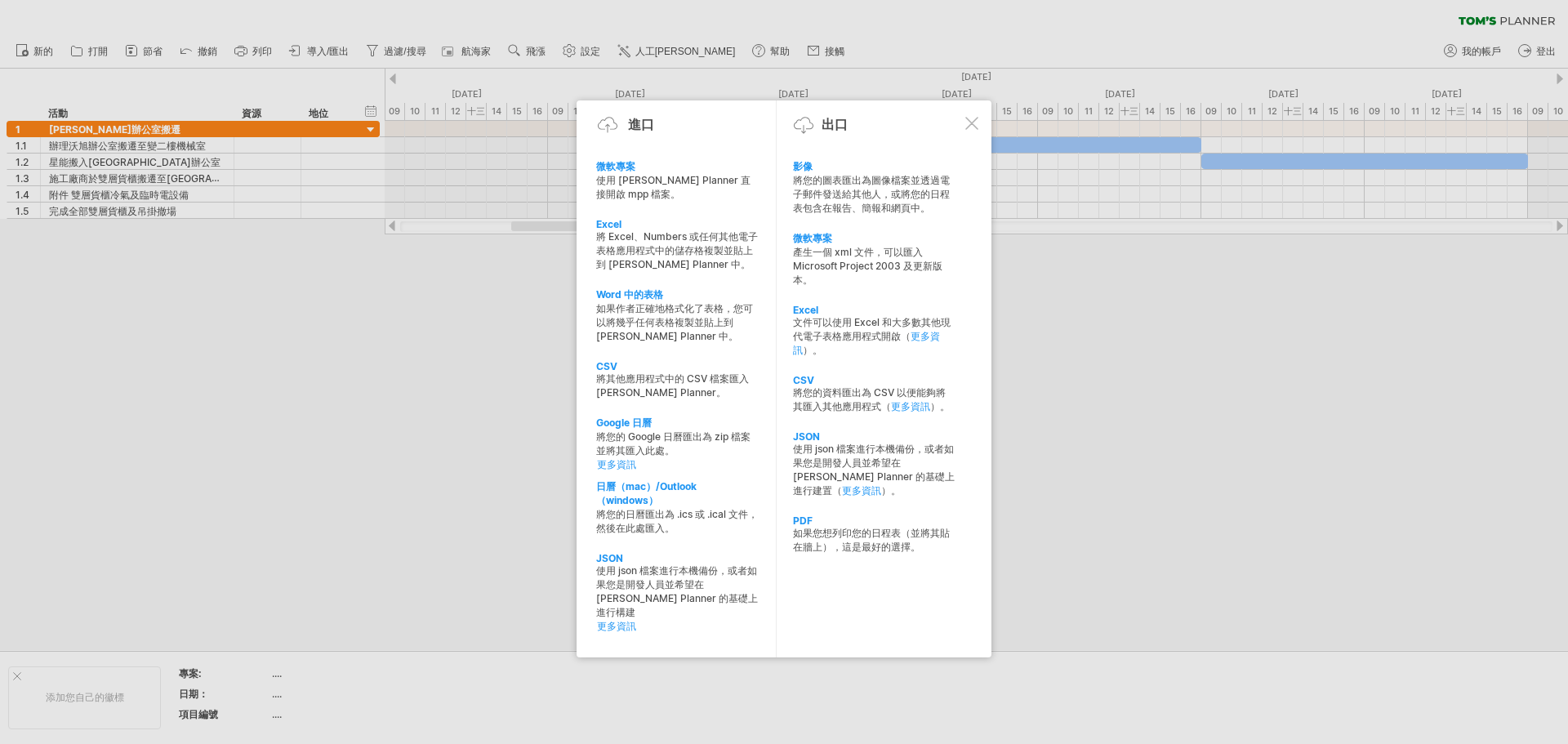
click at [373, 344] on div at bounding box center [784, 372] width 1568 height 744
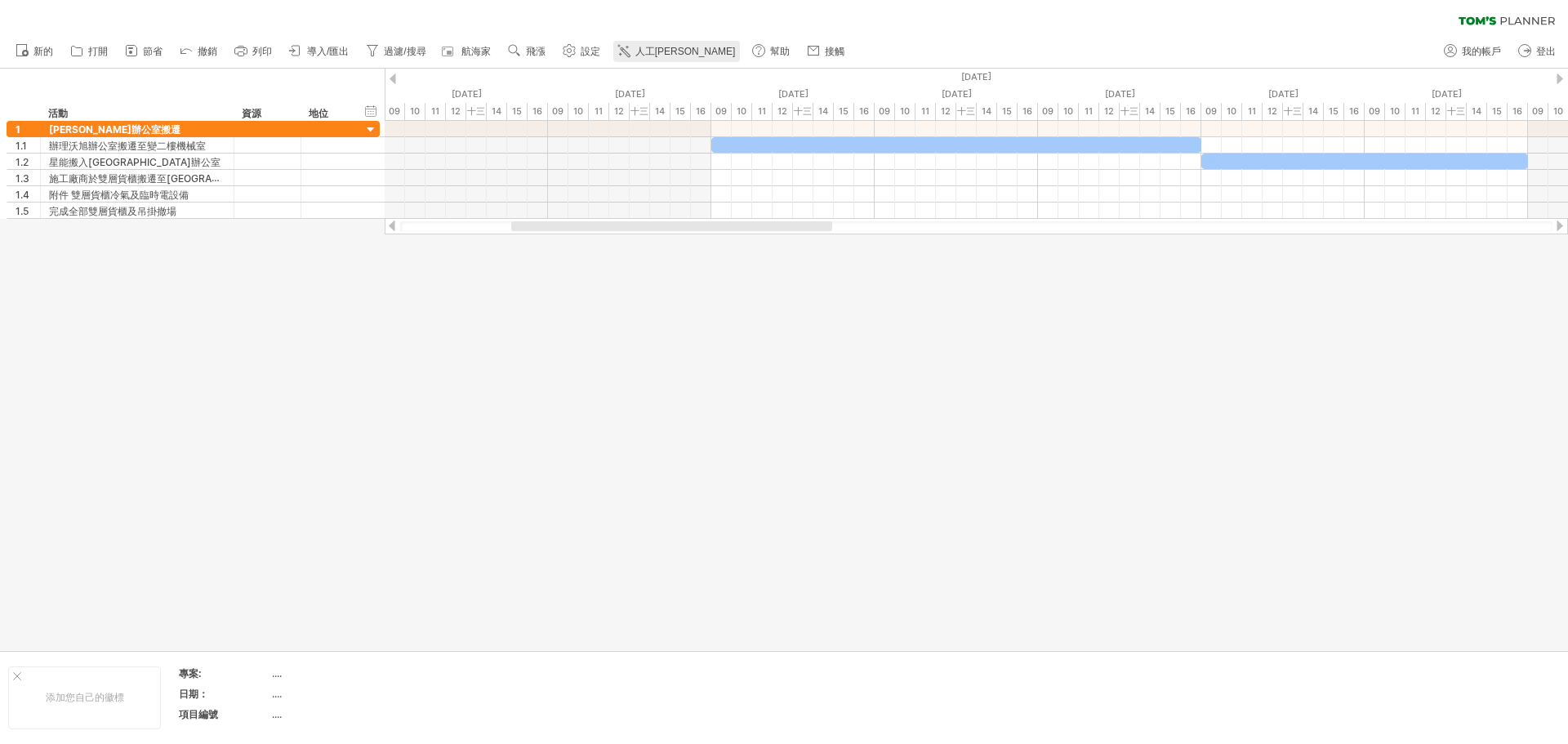
click at [647, 49] on font "人工[PERSON_NAME]" at bounding box center [685, 52] width 100 height 11
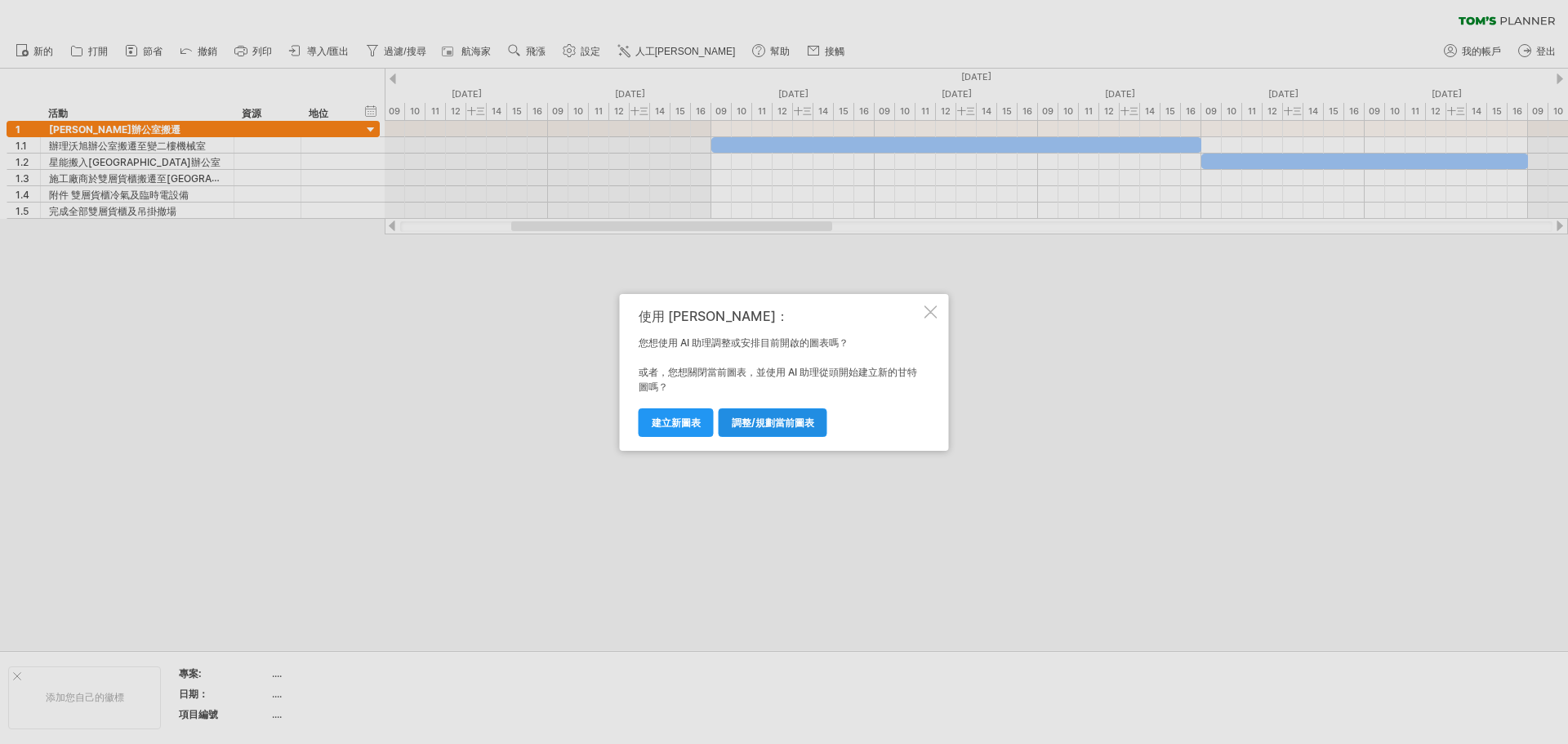
click at [751, 424] on font "調整/規劃當前圖表" at bounding box center [773, 423] width 82 height 12
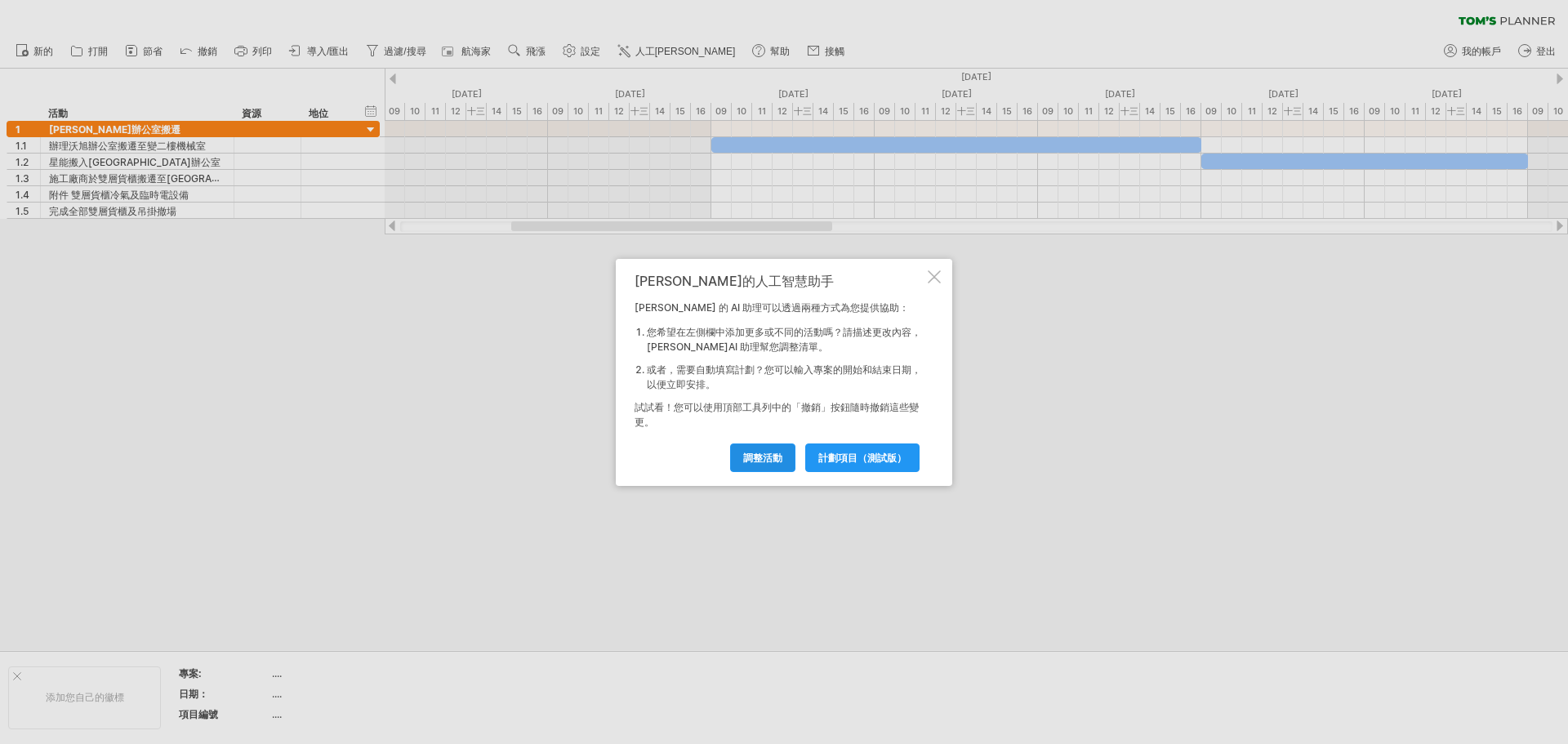
click at [770, 463] on font "調整活動" at bounding box center [762, 458] width 39 height 12
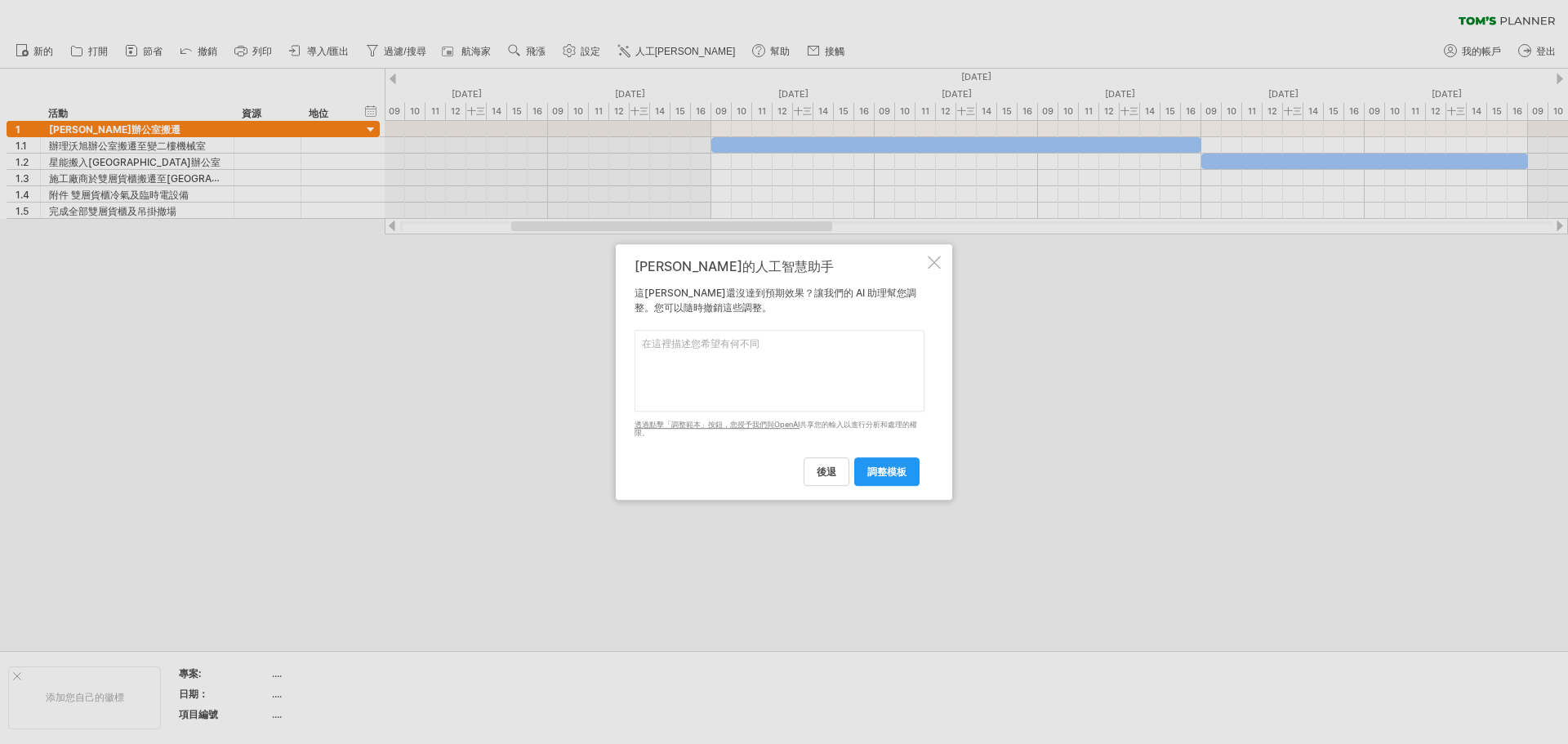
click at [940, 264] on div at bounding box center [935, 262] width 13 height 13
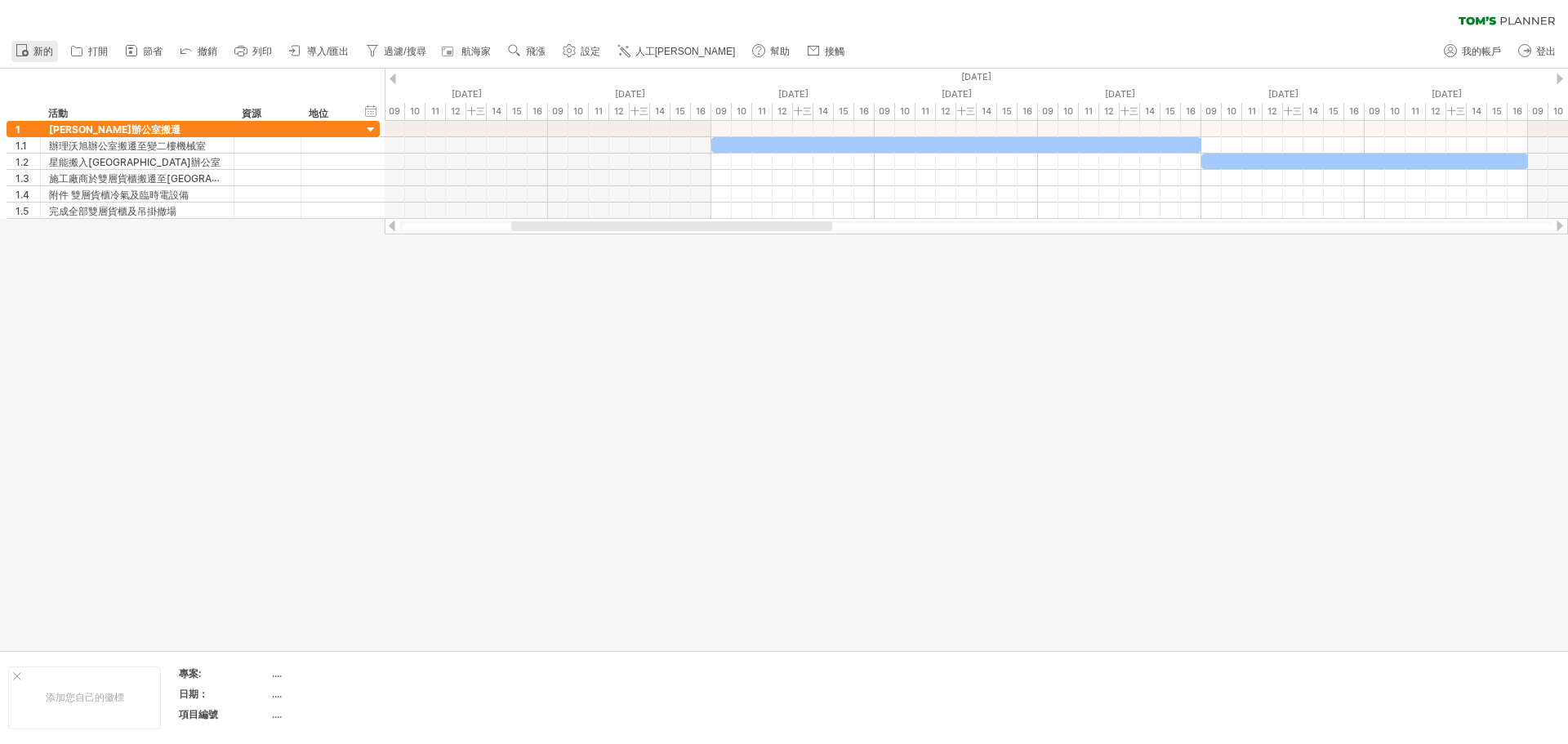
click at [47, 51] on font "新的" at bounding box center [43, 52] width 20 height 11
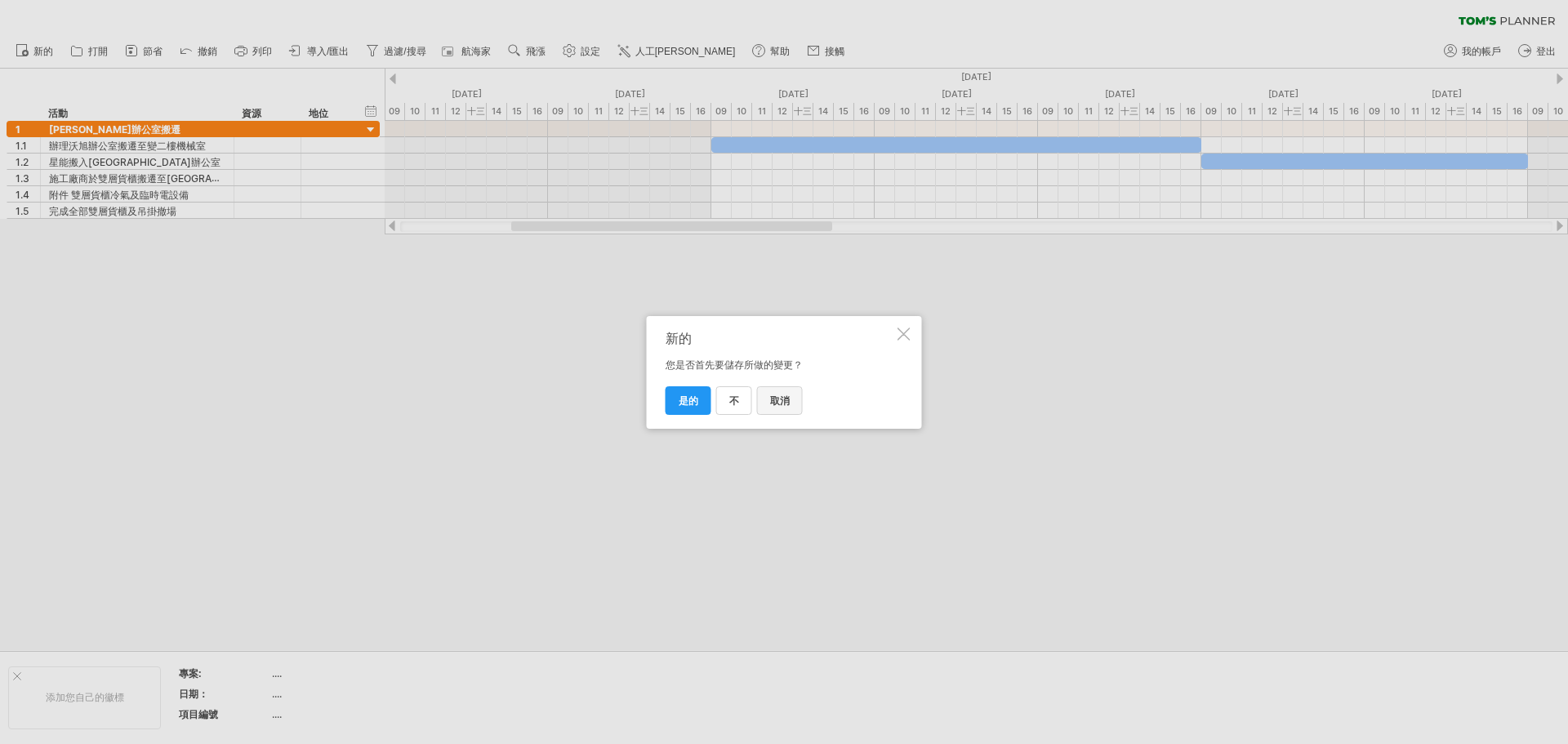
click at [792, 407] on link "取消" at bounding box center [780, 401] width 46 height 29
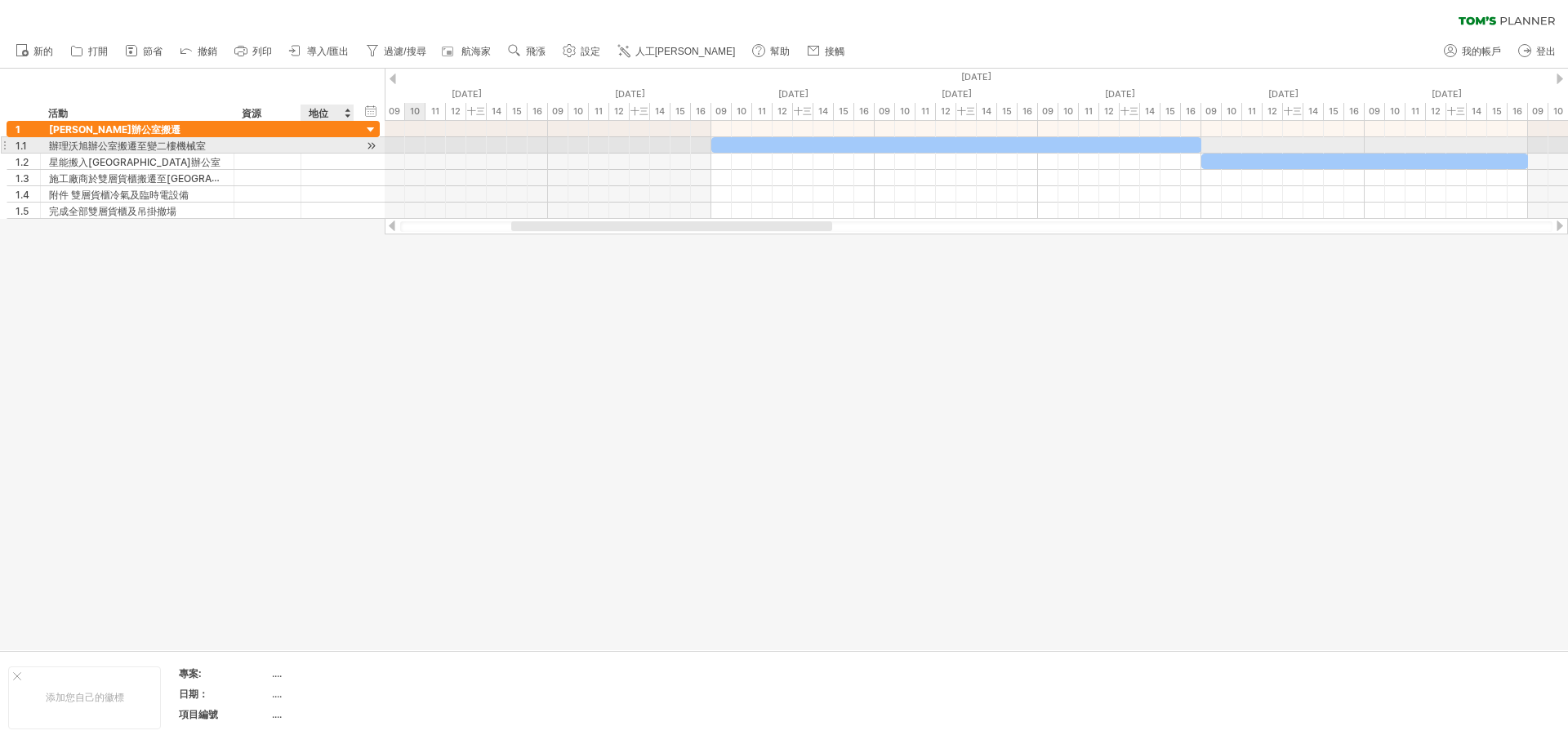
click at [372, 146] on div at bounding box center [371, 146] width 15 height 17
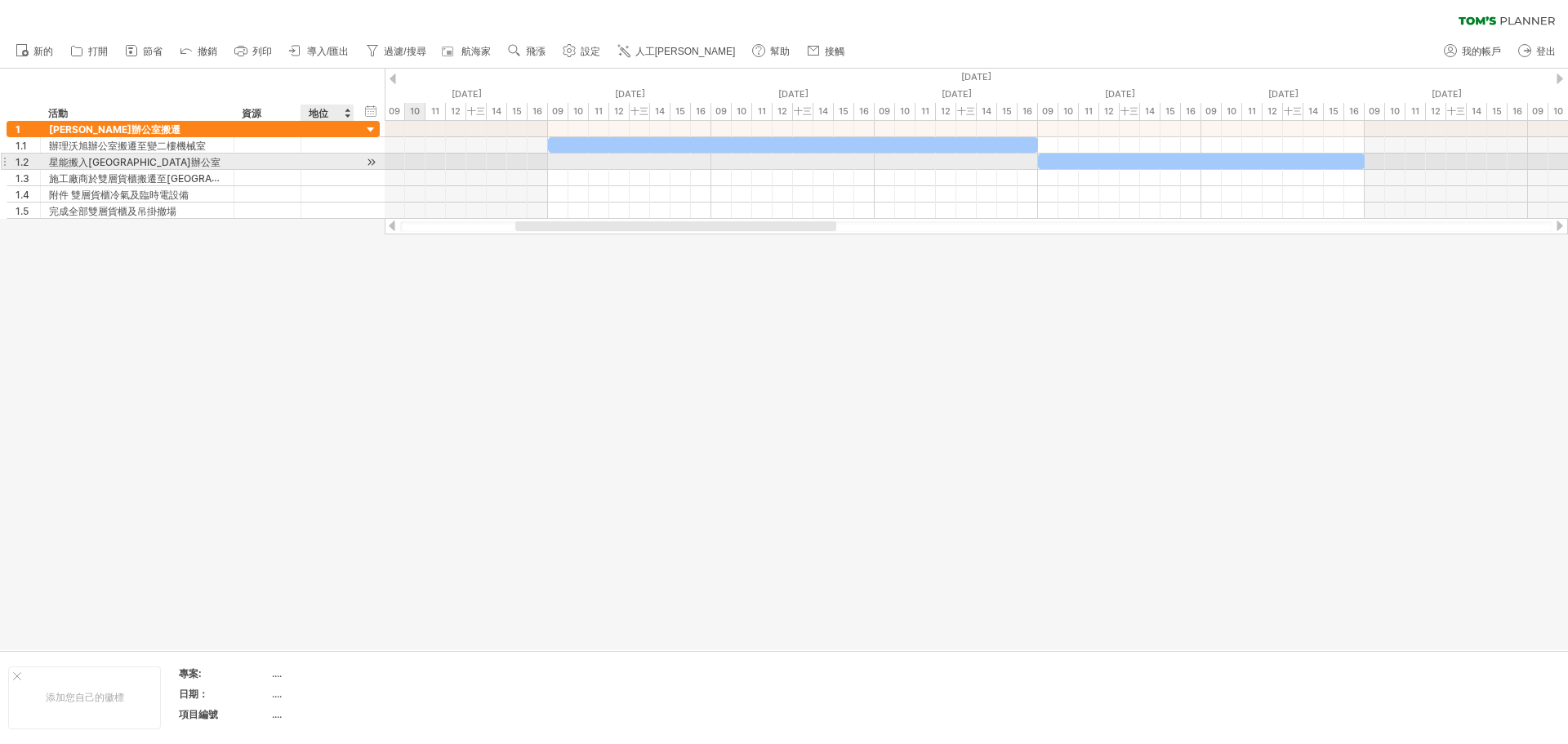
click at [373, 166] on div at bounding box center [371, 162] width 15 height 17
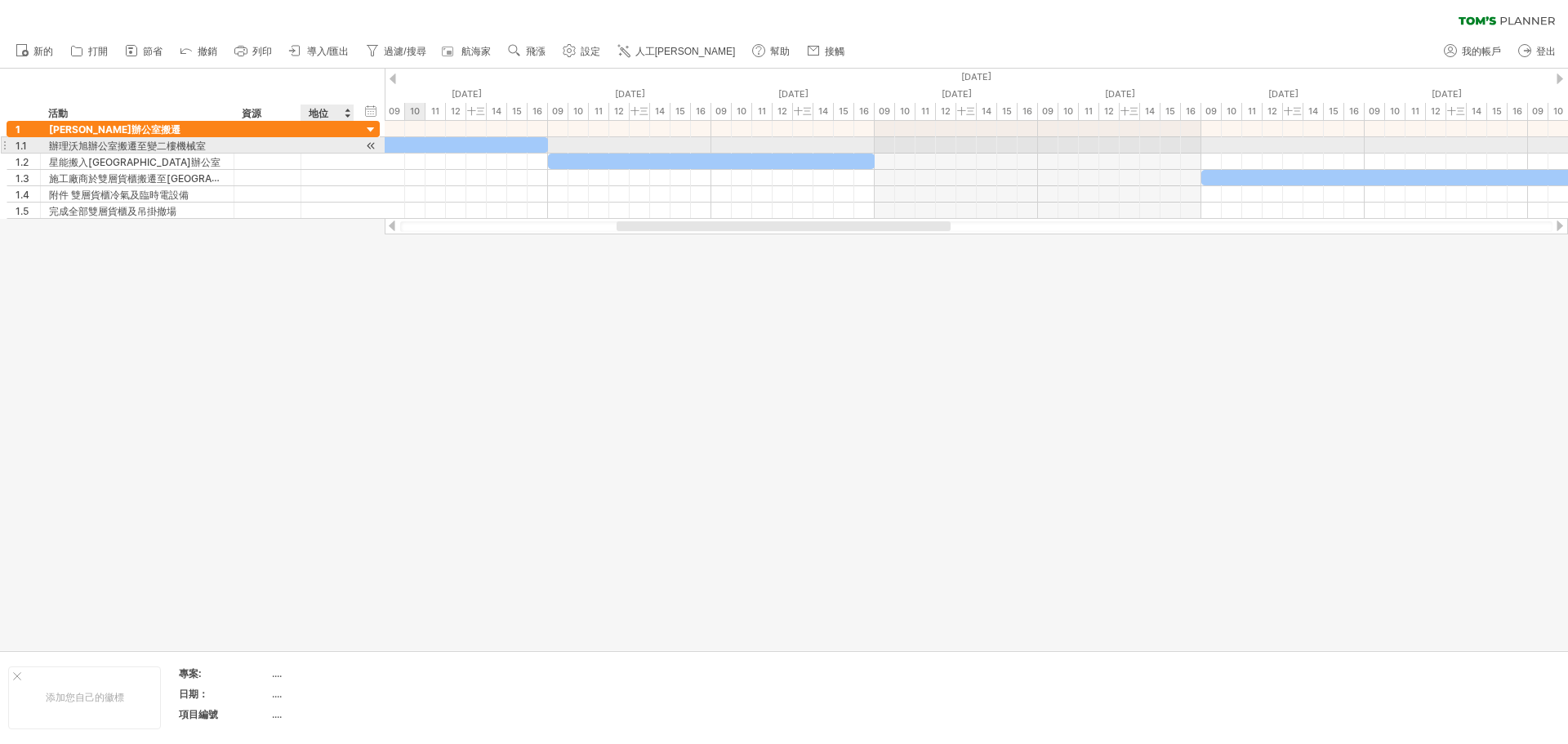
click at [373, 144] on div at bounding box center [371, 146] width 15 height 17
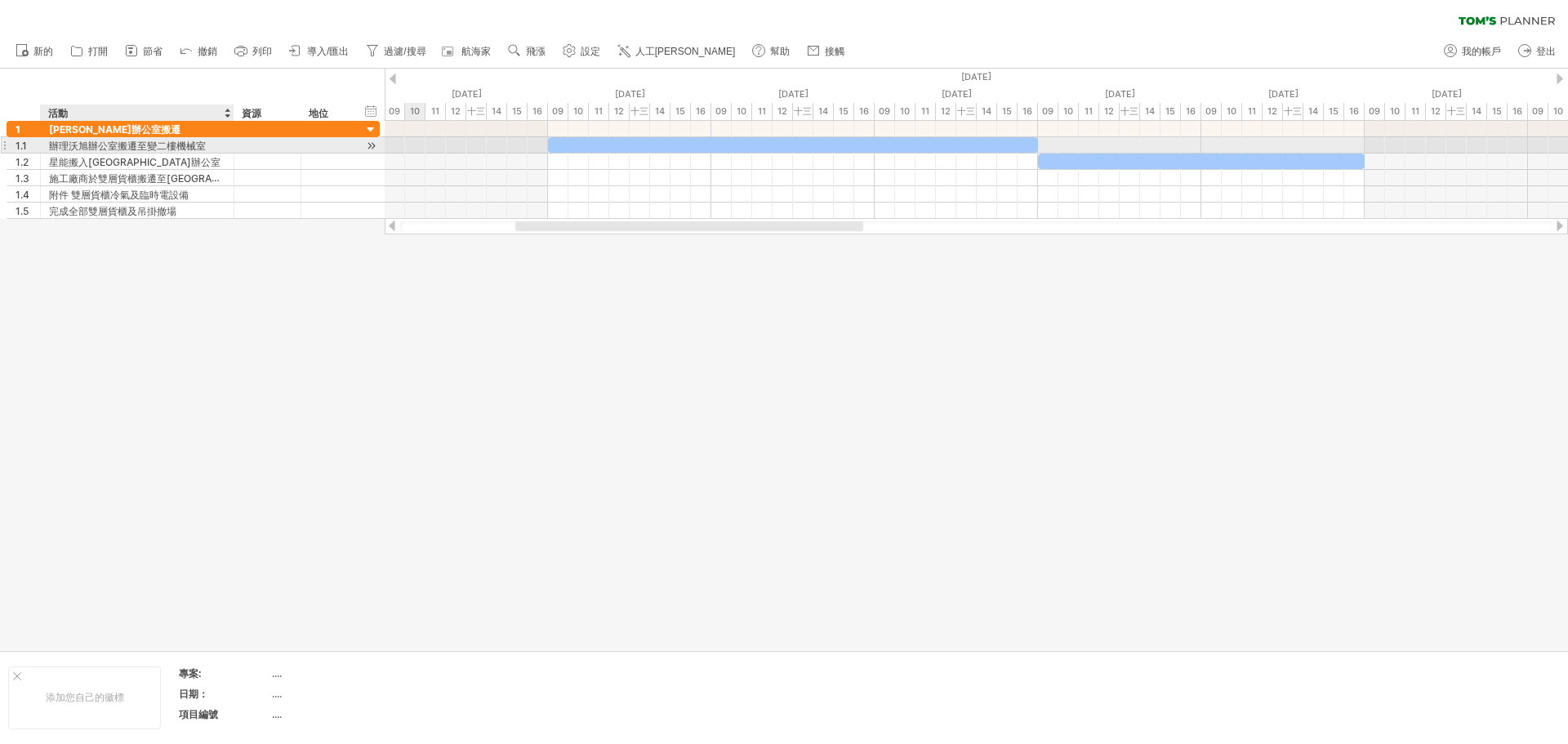
click at [99, 146] on font "辦理沃旭辦公室搬遷至變二樓機械室" at bounding box center [127, 145] width 156 height 12
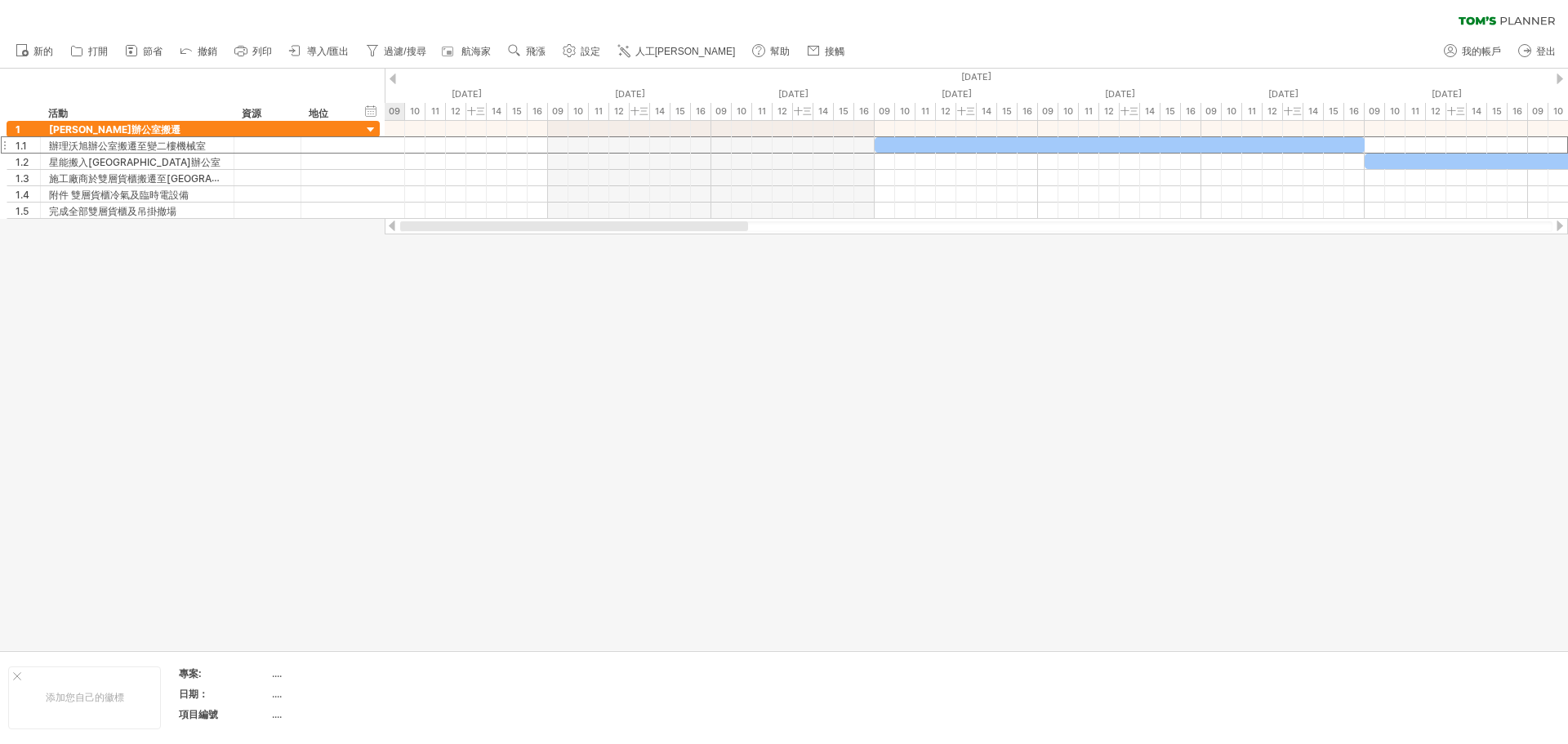
drag, startPoint x: 647, startPoint y: 228, endPoint x: 481, endPoint y: 237, distance: 166.2
click at [481, 237] on div "嘗試造訪 [DOMAIN_NAME] 再次連接... 0% 清除過濾器 新的" at bounding box center [784, 372] width 1568 height 744
click at [339, 55] on font "導入/匯出" at bounding box center [328, 52] width 42 height 11
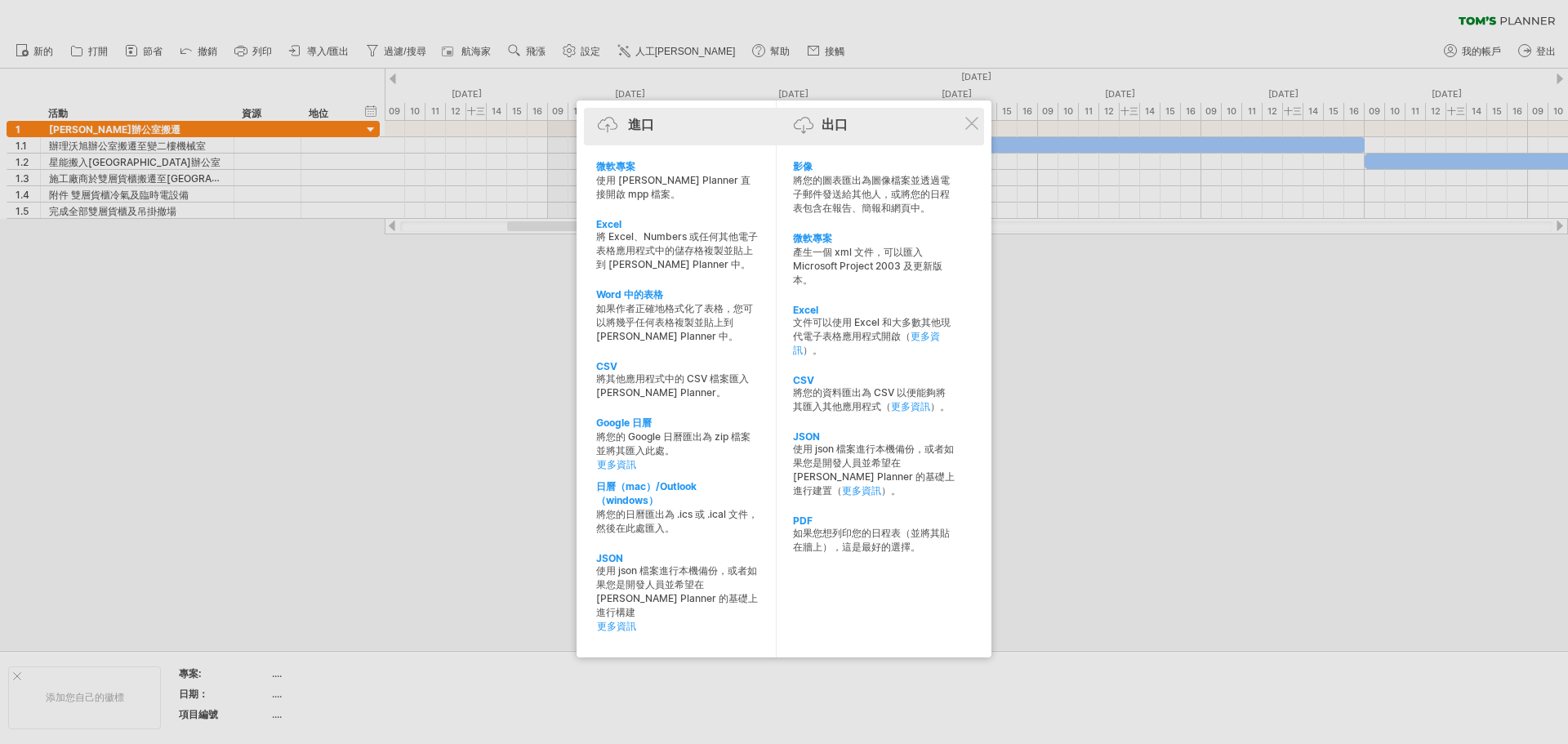
click at [826, 128] on font "出口" at bounding box center [835, 124] width 26 height 16
click at [836, 126] on font "出口" at bounding box center [835, 124] width 26 height 16
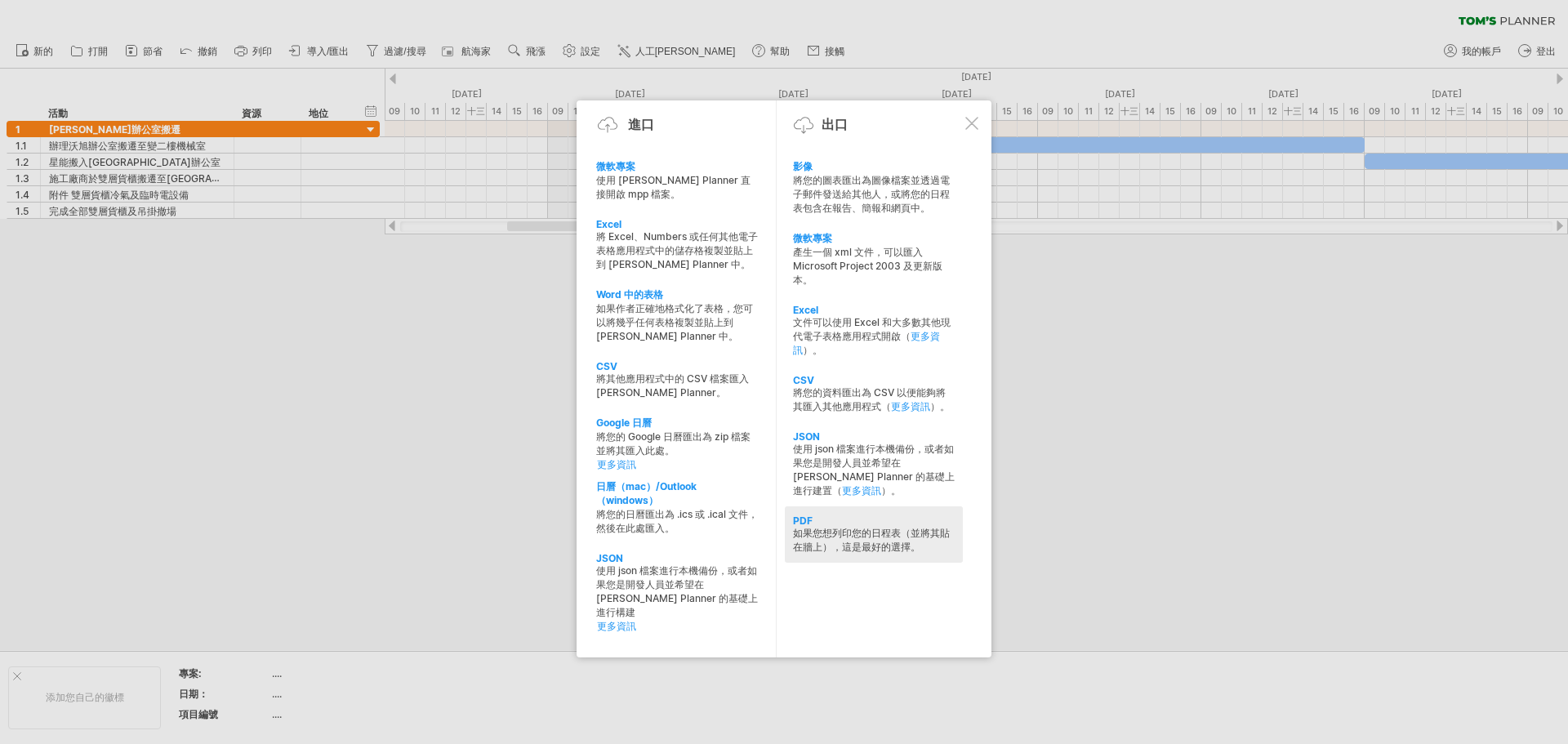
click at [819, 537] on font "如果您想列印您的日程表（並將其貼在牆上），這是最好的選擇。" at bounding box center [872, 539] width 156 height 26
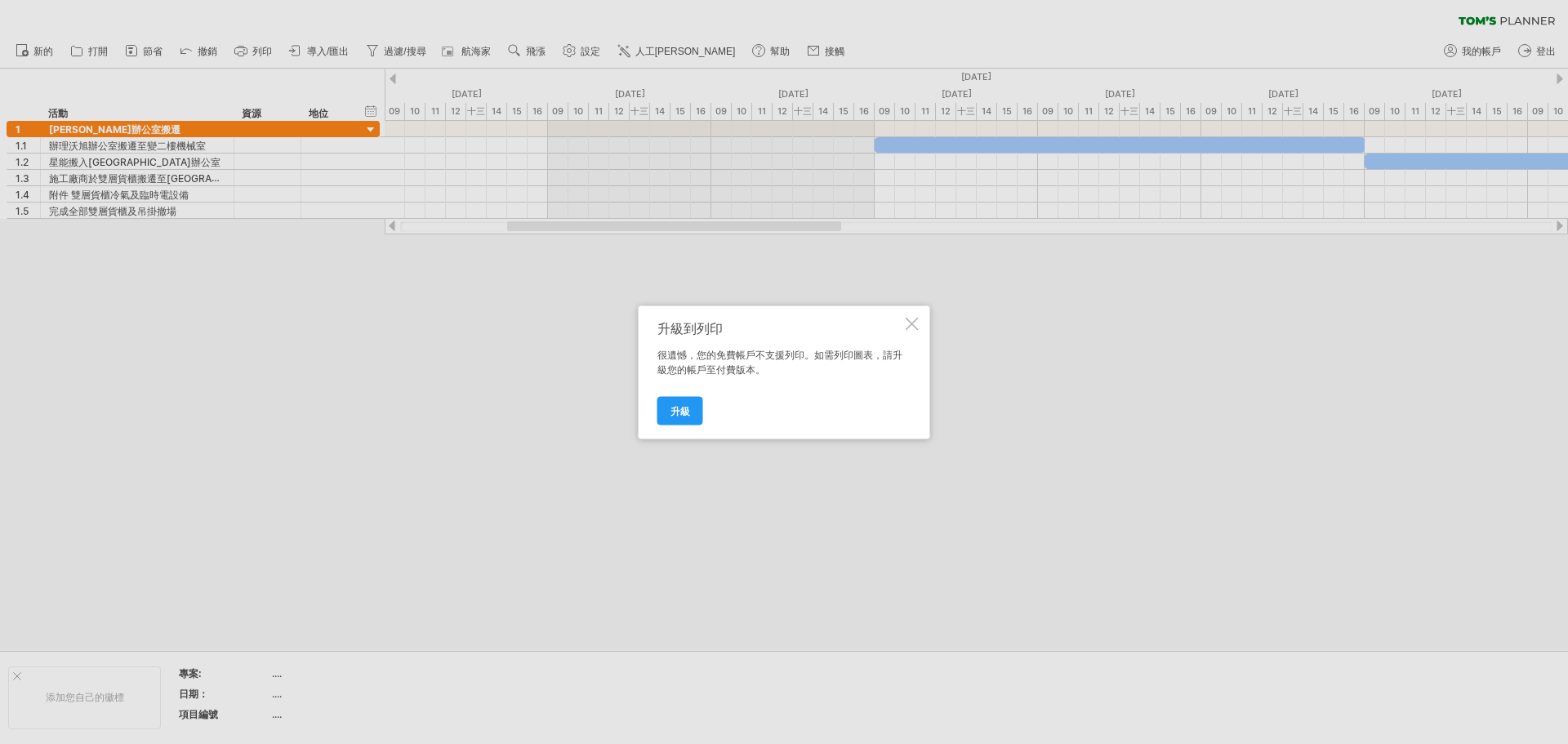
click at [915, 324] on div at bounding box center [913, 323] width 13 height 13
